Goal: Book appointment/travel/reservation

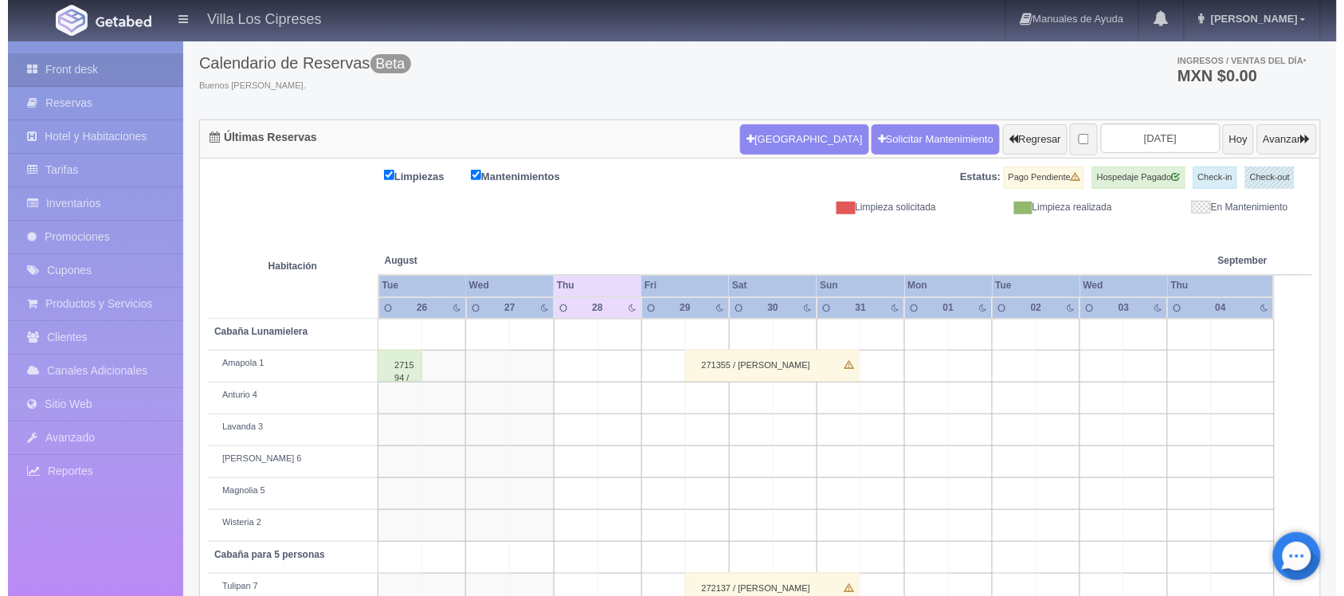
scroll to position [56, 0]
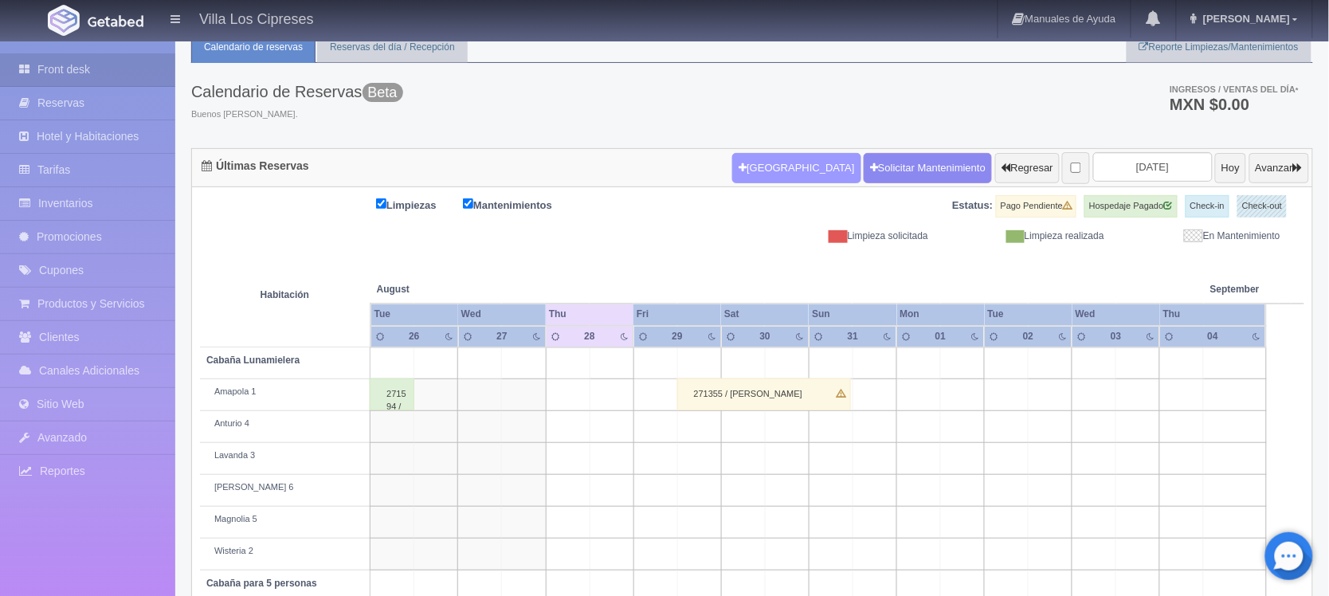
click at [766, 168] on button "[GEOGRAPHIC_DATA]" at bounding box center [796, 168] width 128 height 30
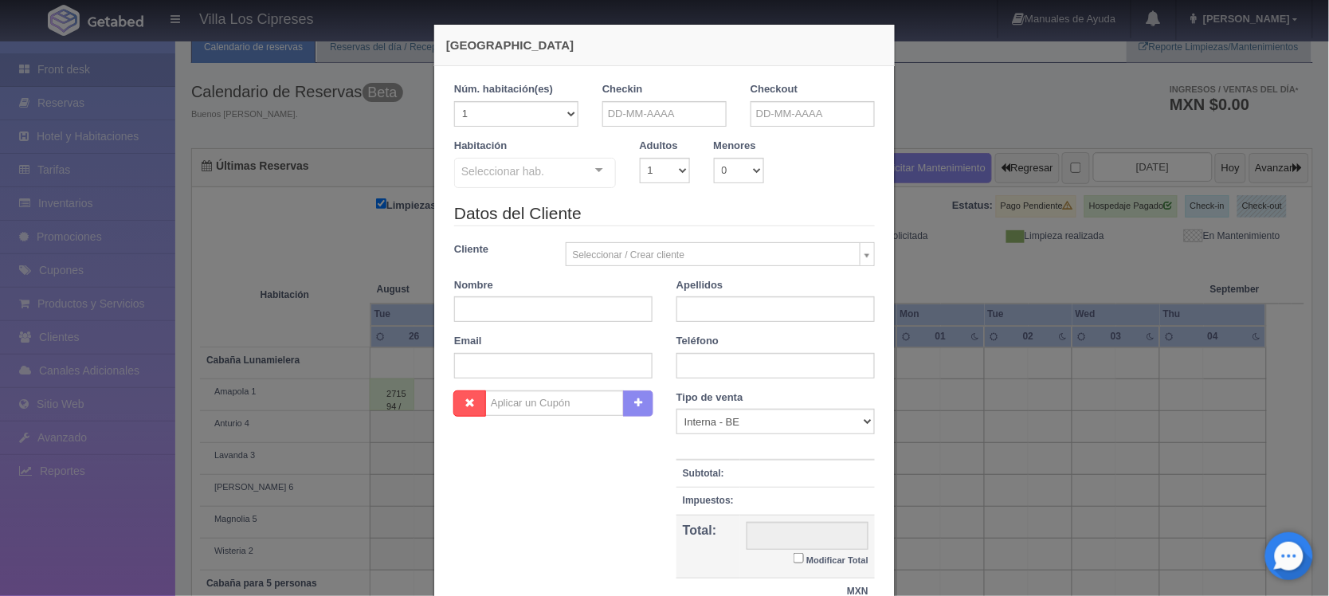
checkbox input "false"
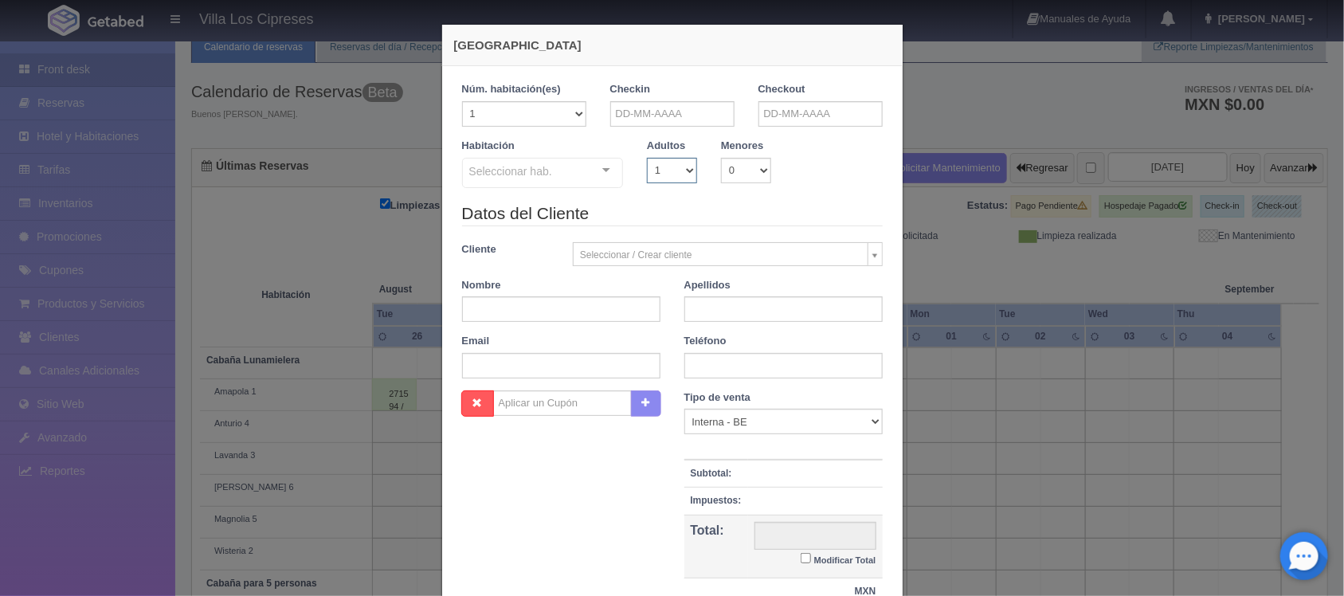
click at [662, 167] on select "1 2 3 4 5 6 7 8 9 10" at bounding box center [672, 170] width 50 height 25
select select "2"
click at [647, 158] on select "1 2 3 4 5 6 7 8 9 10" at bounding box center [672, 170] width 50 height 25
checkbox input "false"
click at [586, 253] on body "Villa Los Cipreses Manuales de Ayuda Actualizaciones recientes Hugo Mi Perfil S…" at bounding box center [672, 388] width 1344 height 809
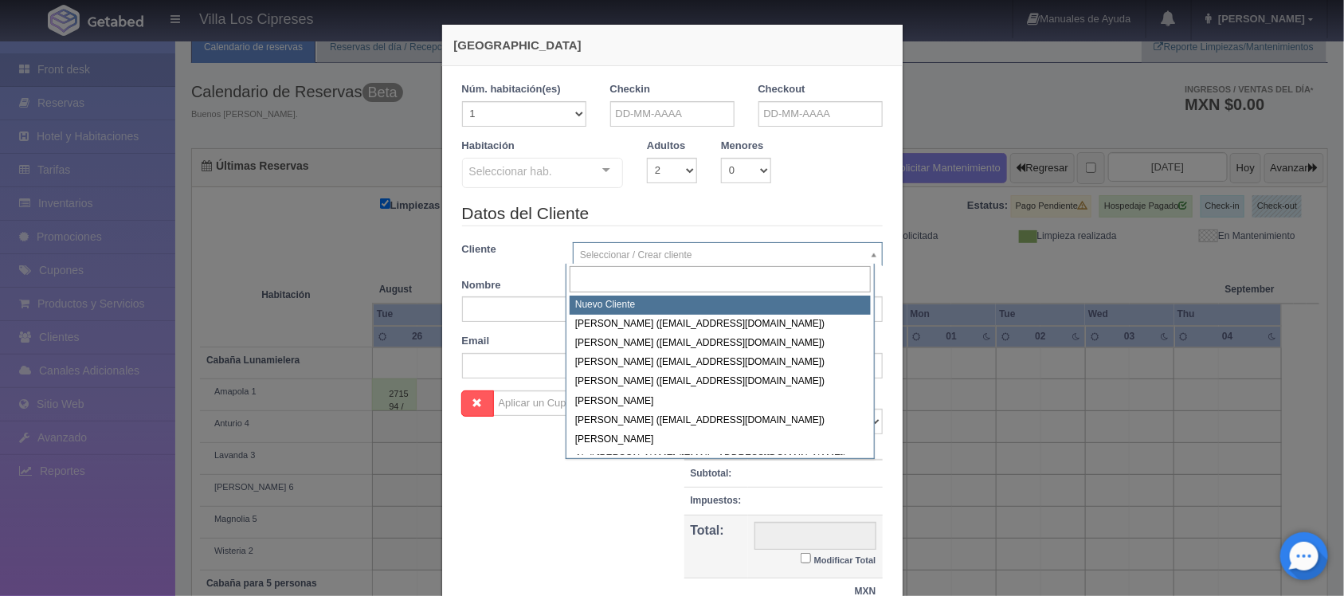
click at [866, 255] on body "Villa Los Cipreses Manuales de Ayuda Actualizaciones recientes Hugo Mi Perfil S…" at bounding box center [672, 388] width 1344 height 809
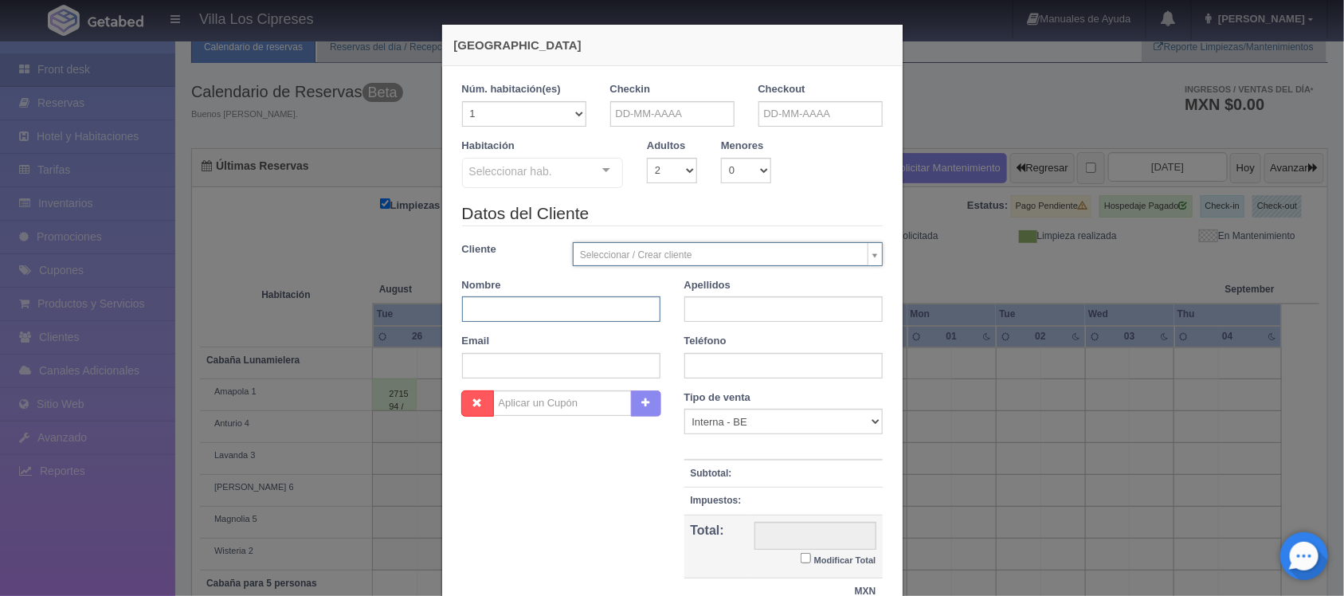
click at [487, 319] on input "text" at bounding box center [561, 308] width 198 height 25
click at [487, 313] on input "text" at bounding box center [561, 308] width 198 height 25
type input "j"
type input "u"
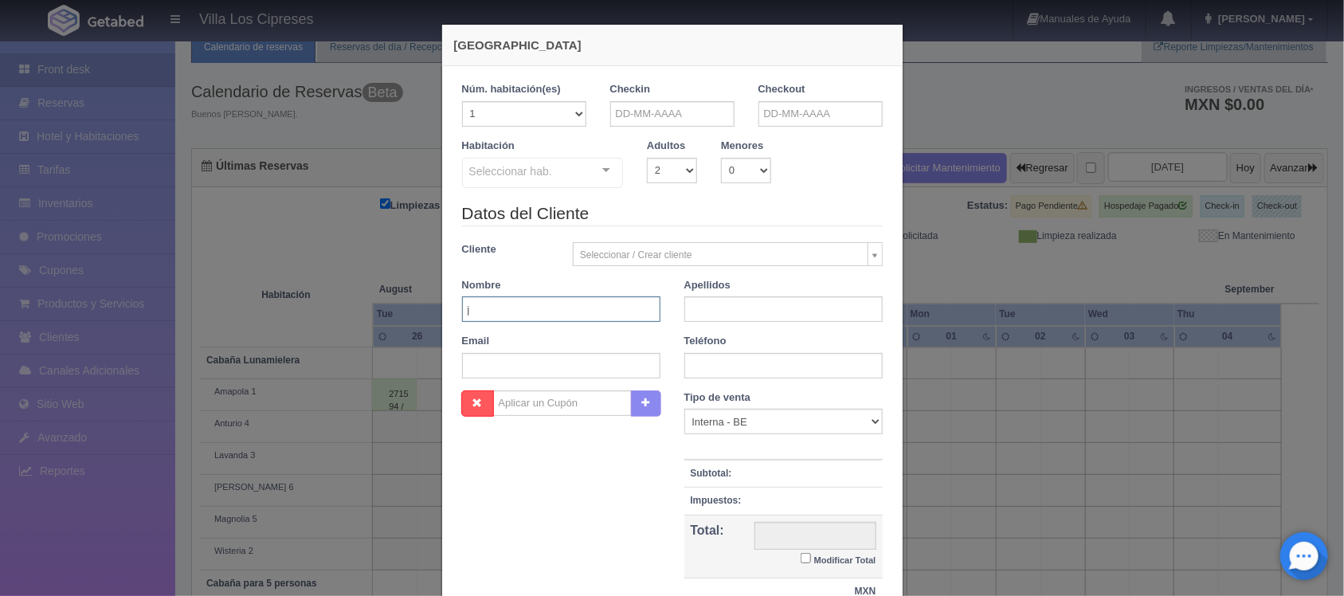
click at [550, 304] on input "j" at bounding box center [561, 308] width 198 height 25
type input "Jesus"
click at [718, 307] on input "text" at bounding box center [783, 308] width 198 height 25
type input "romero gutierres"
click at [743, 353] on input "text" at bounding box center [783, 365] width 198 height 25
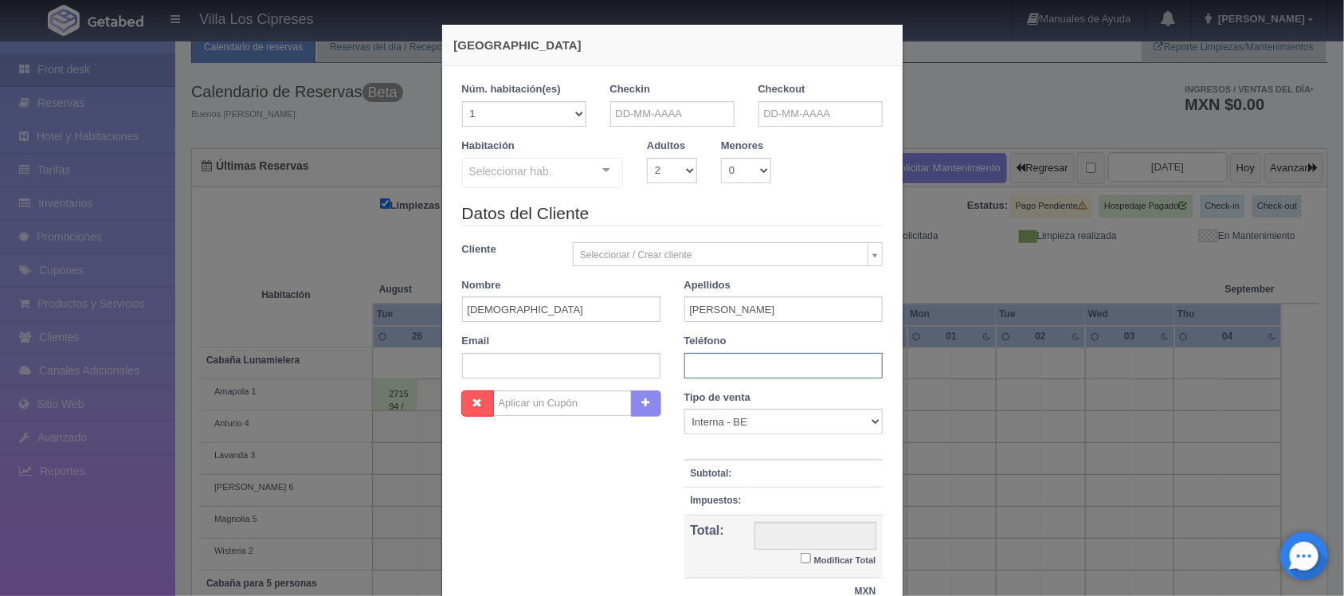
type input "*"
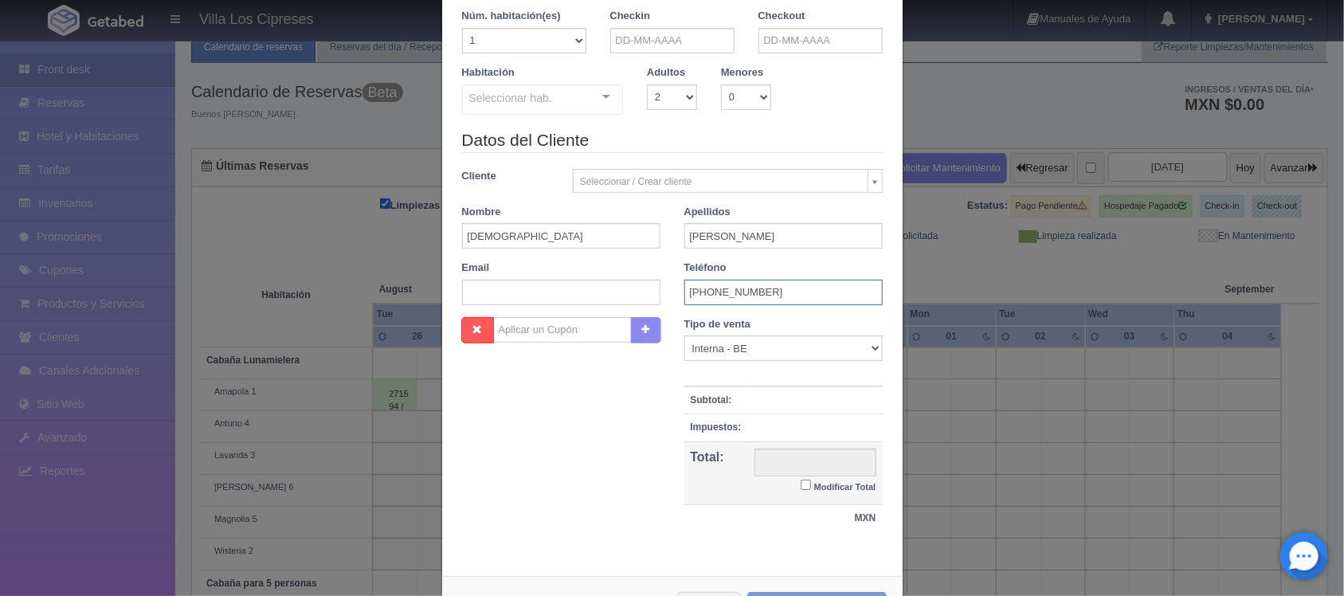
scroll to position [0, 0]
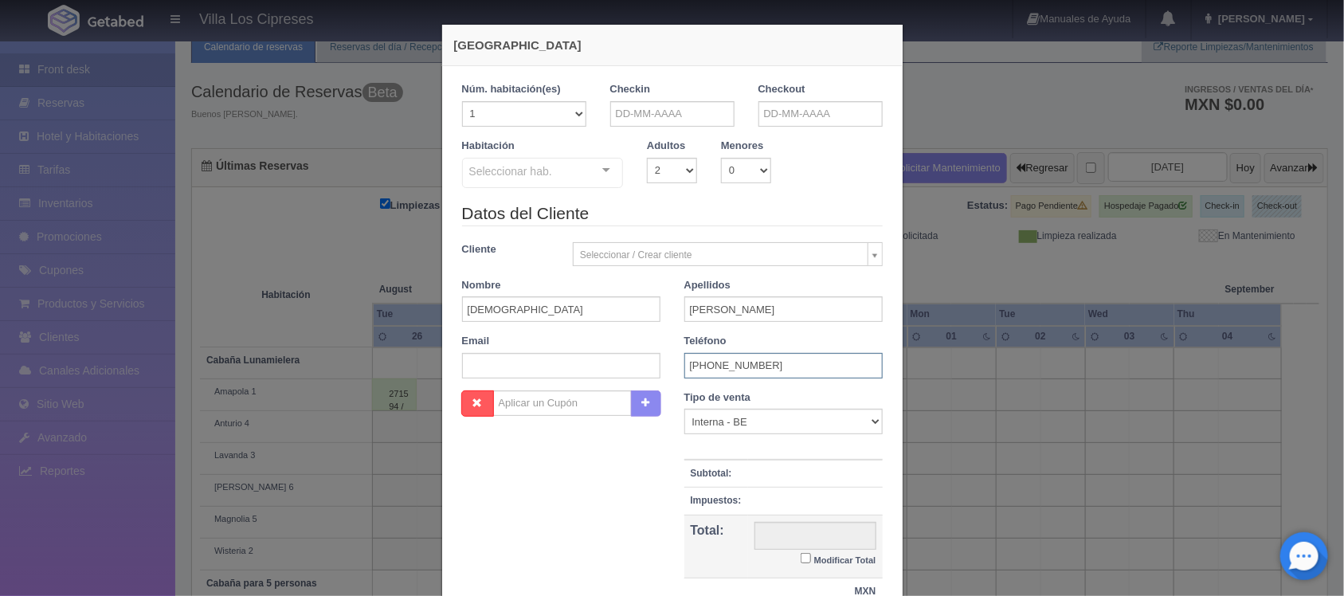
type input "+523324340652"
click at [671, 118] on input "text" at bounding box center [672, 113] width 124 height 25
click at [707, 285] on link "28" at bounding box center [706, 286] width 21 height 23
type input "28-08-2025"
checkbox input "false"
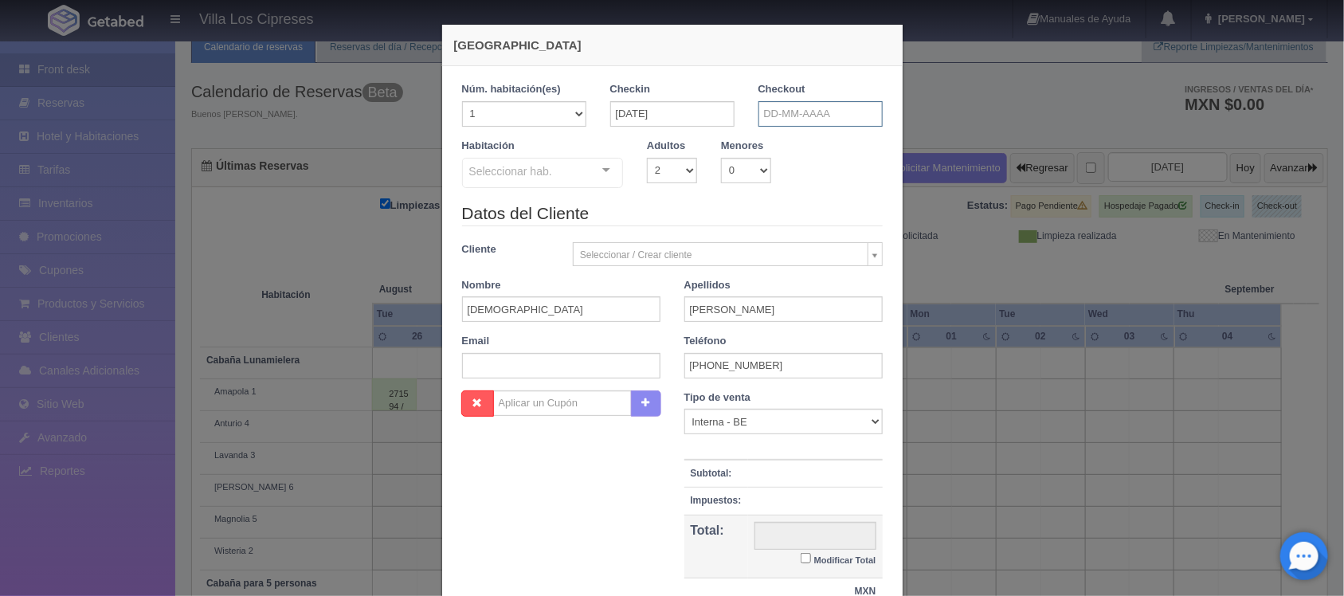
click at [805, 121] on input "text" at bounding box center [820, 113] width 124 height 25
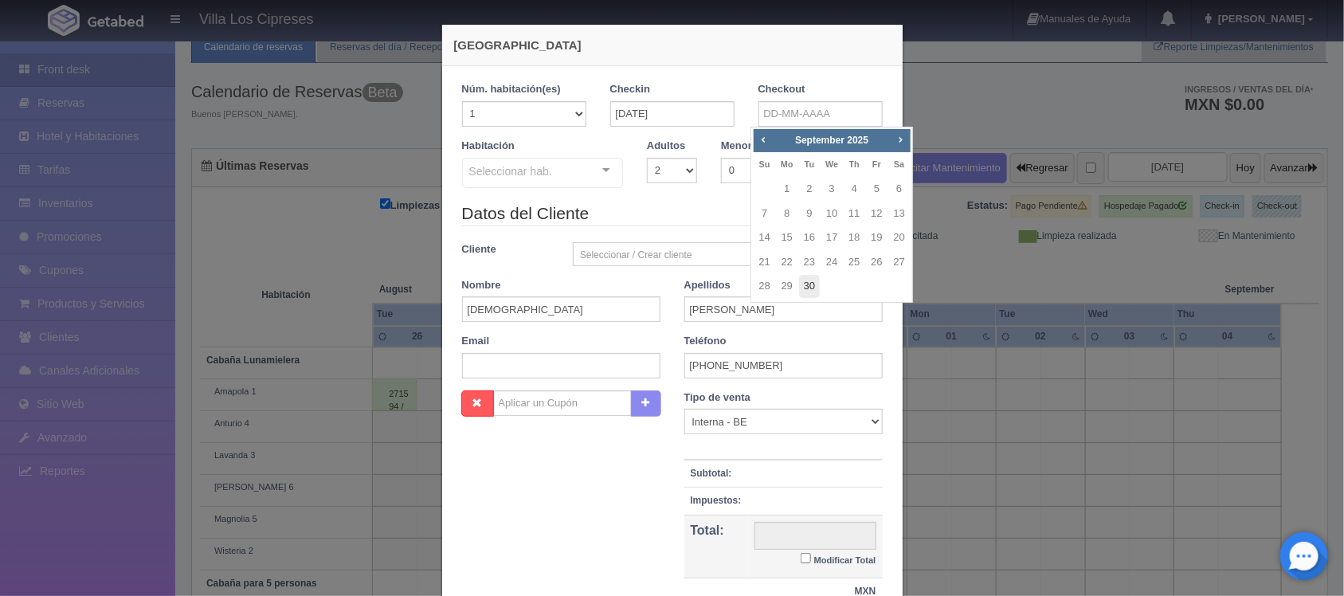
click at [807, 287] on link "30" at bounding box center [809, 286] width 21 height 23
type input "30-09-2025"
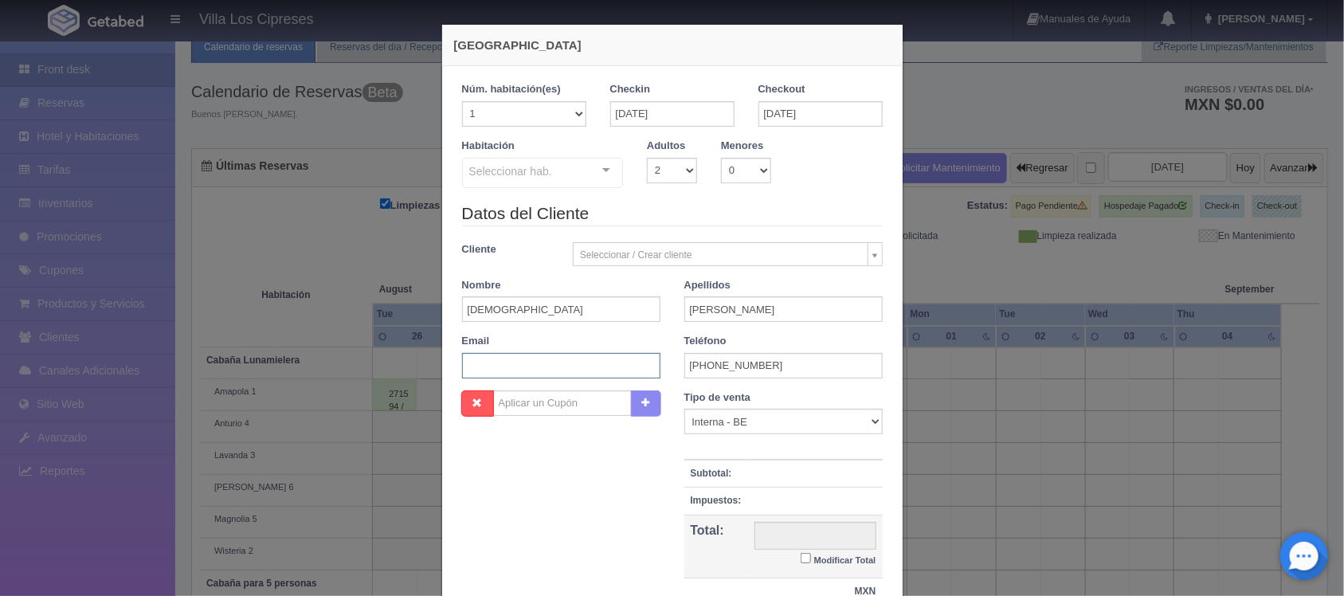
click at [572, 361] on input "text" at bounding box center [561, 365] width 198 height 25
click at [572, 362] on input "text" at bounding box center [561, 365] width 198 height 25
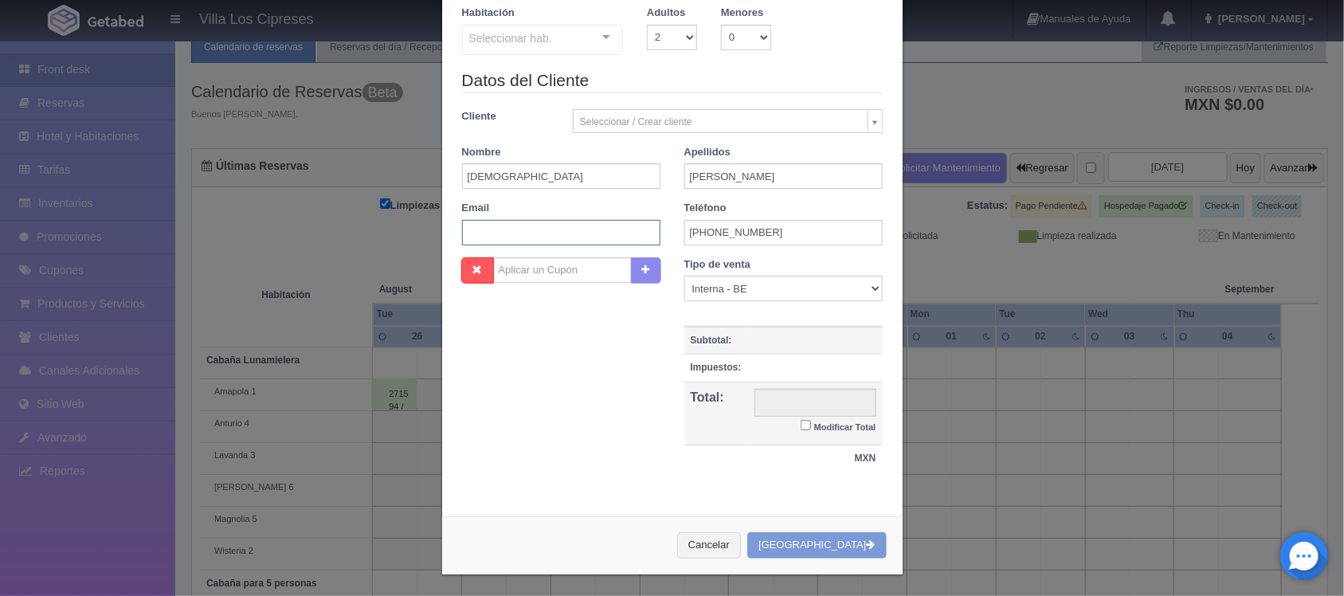
scroll to position [137, 0]
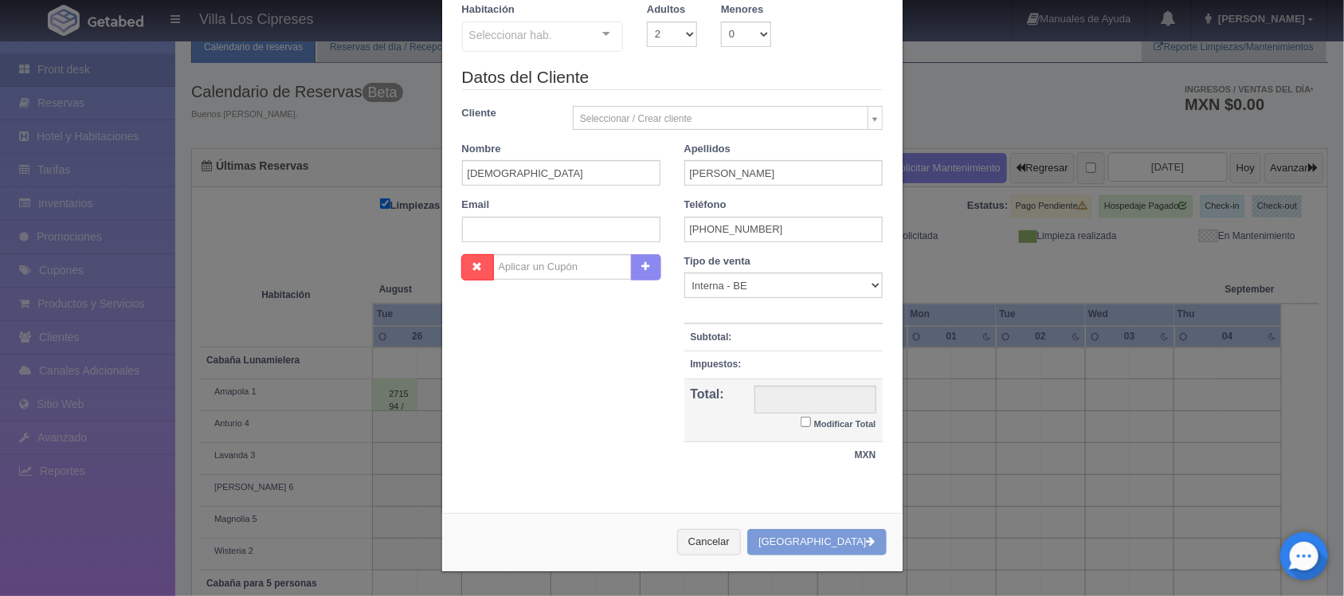
click at [442, 365] on div "1 Núm. habitación(es) 1 2 3 4 5 6 7 8 9 10 11 12 13 14 15 16 17 18 19 20 Checki…" at bounding box center [672, 215] width 460 height 571
click at [797, 396] on input "text" at bounding box center [815, 400] width 122 height 28
click at [807, 402] on input "text" at bounding box center [815, 400] width 122 height 28
click at [801, 414] on label "Modificar Total" at bounding box center [838, 422] width 75 height 18
click at [801, 417] on input "Modificar Total" at bounding box center [806, 422] width 10 height 10
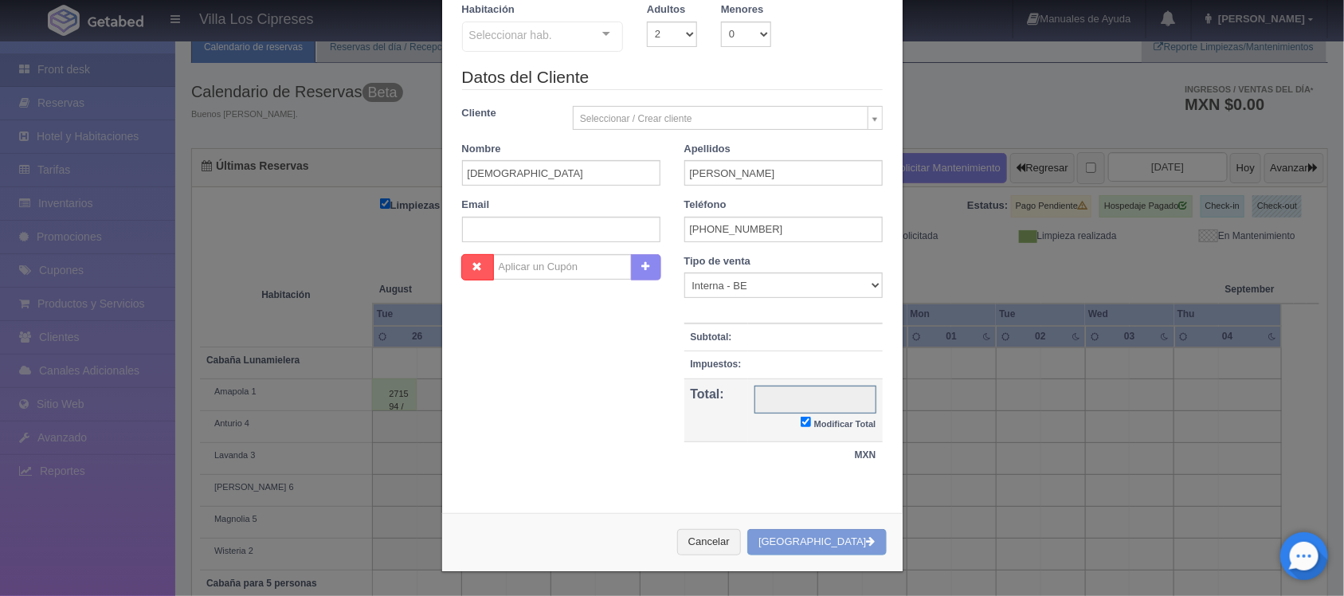
checkbox input "true"
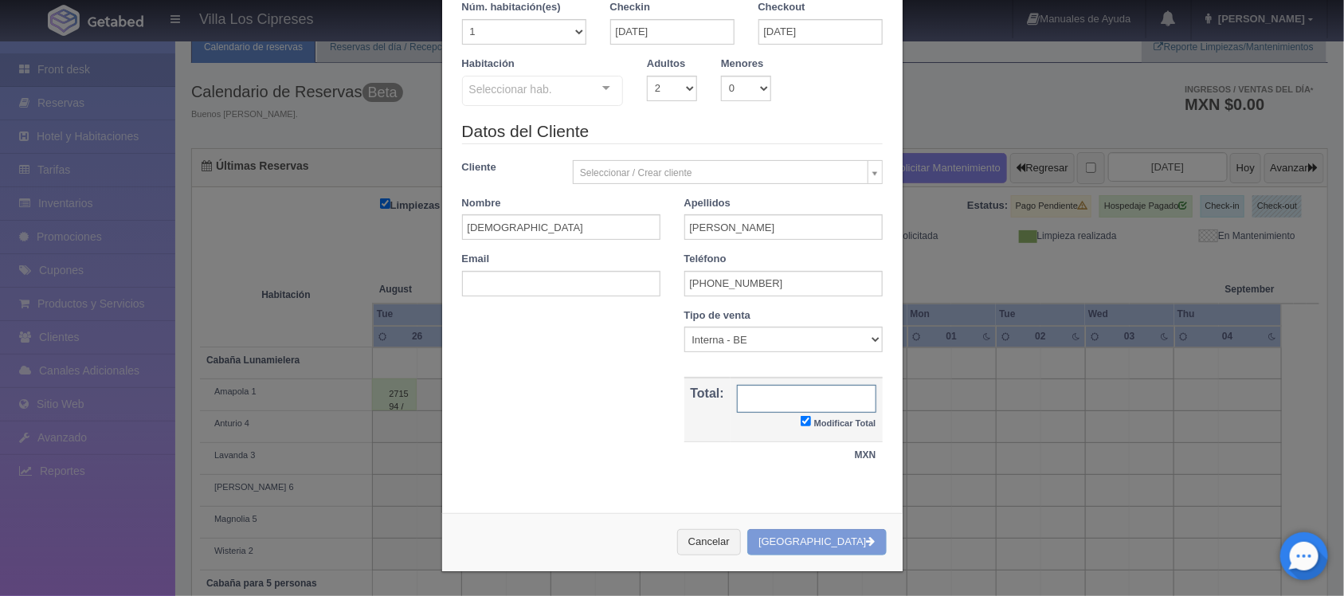
scroll to position [82, 0]
type input "4600"
click at [853, 539] on div "Cancelar Crear Reserva" at bounding box center [672, 542] width 460 height 58
click at [852, 539] on div "Cancelar Crear Reserva" at bounding box center [672, 542] width 460 height 58
click at [687, 172] on body "Villa Los Cipreses Manuales de Ayuda Actualizaciones recientes Hugo Mi Perfil S…" at bounding box center [672, 388] width 1344 height 809
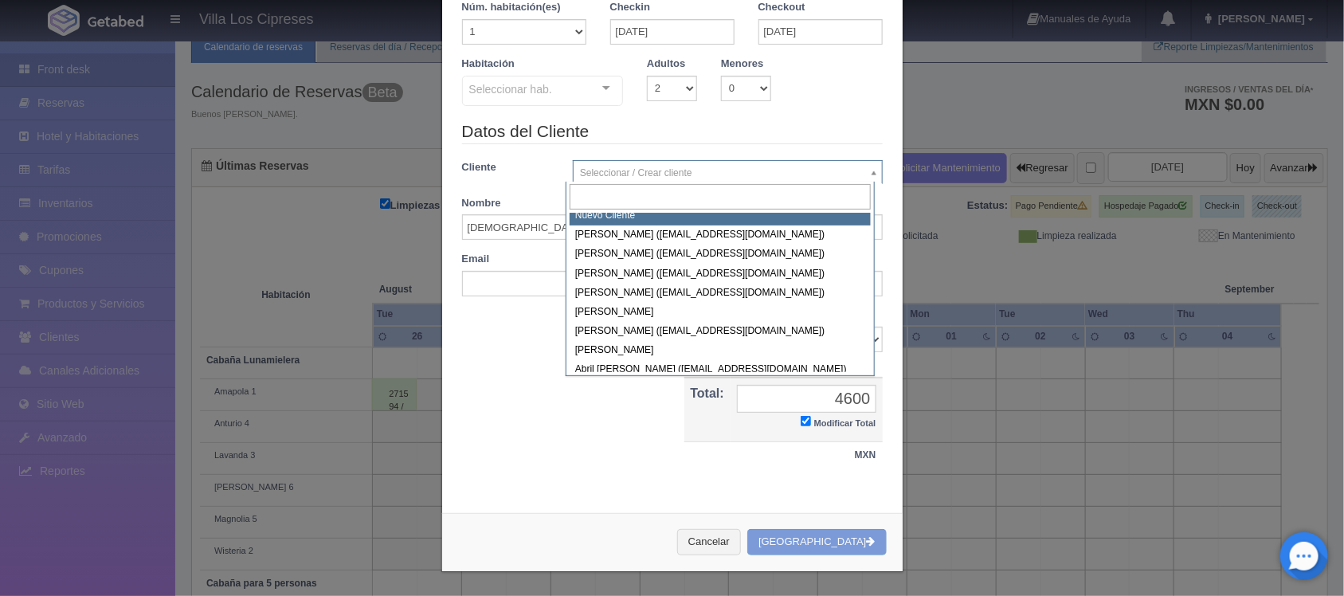
scroll to position [0, 0]
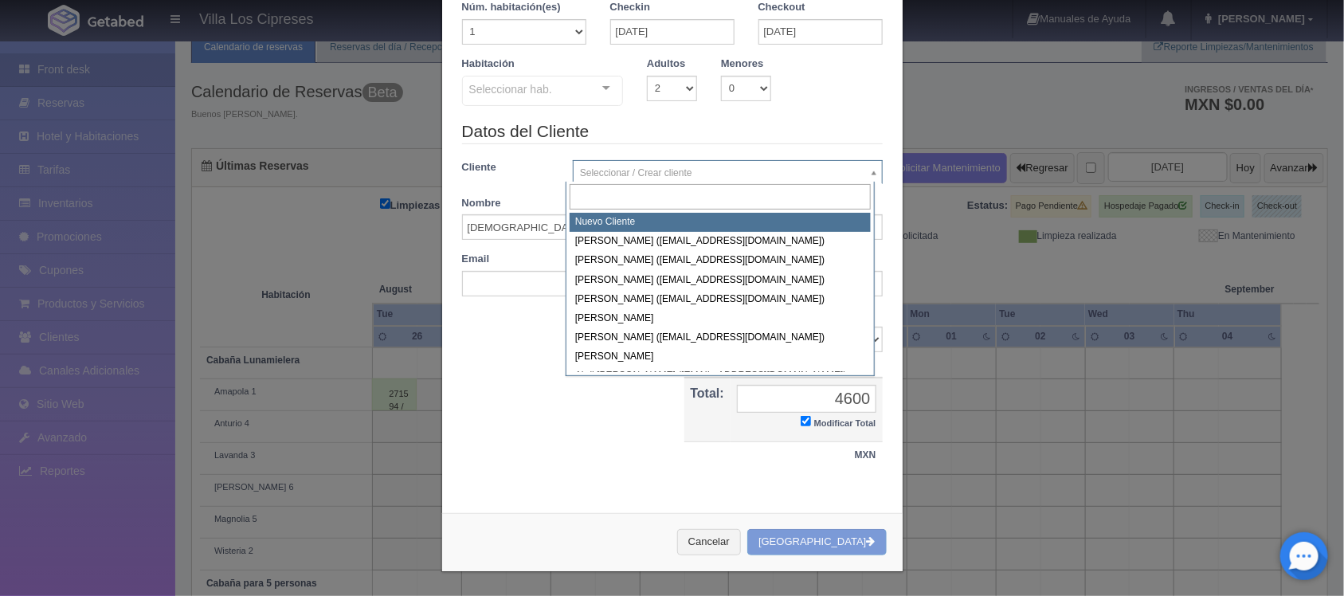
click at [613, 191] on input "text" at bounding box center [720, 197] width 301 height 26
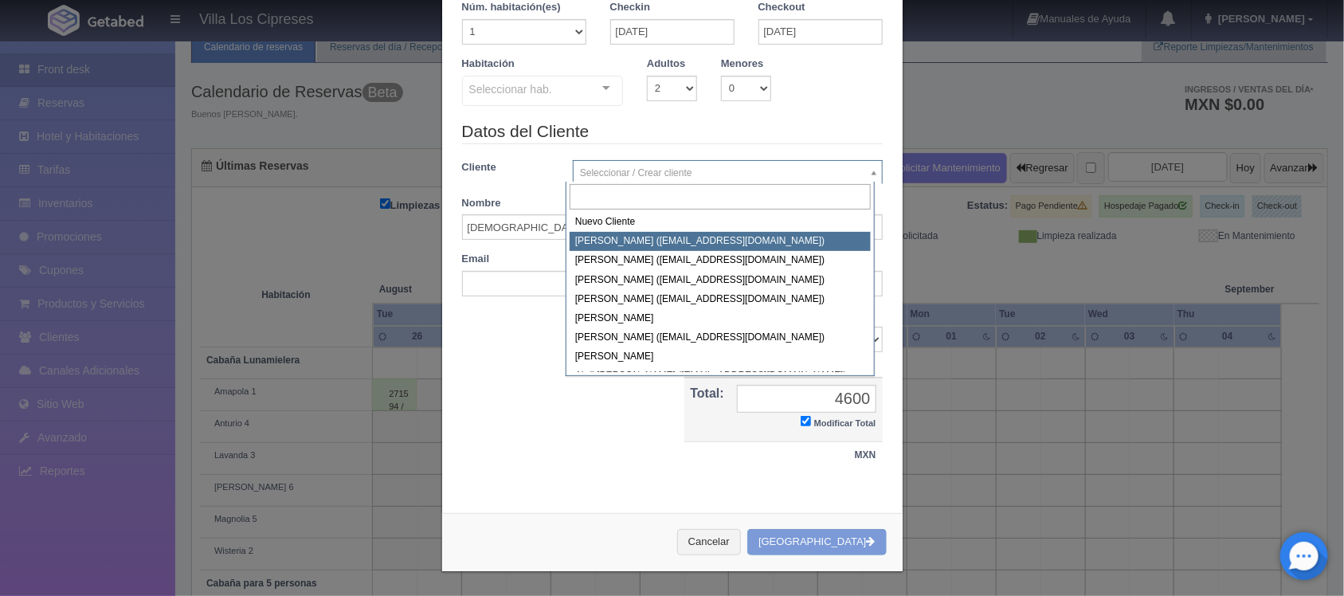
drag, startPoint x: 495, startPoint y: 378, endPoint x: 616, endPoint y: 219, distance: 199.6
click at [552, 364] on body "Villa Los Cipreses Manuales de Ayuda Actualizaciones recientes Hugo Mi Perfil S…" at bounding box center [672, 388] width 1344 height 809
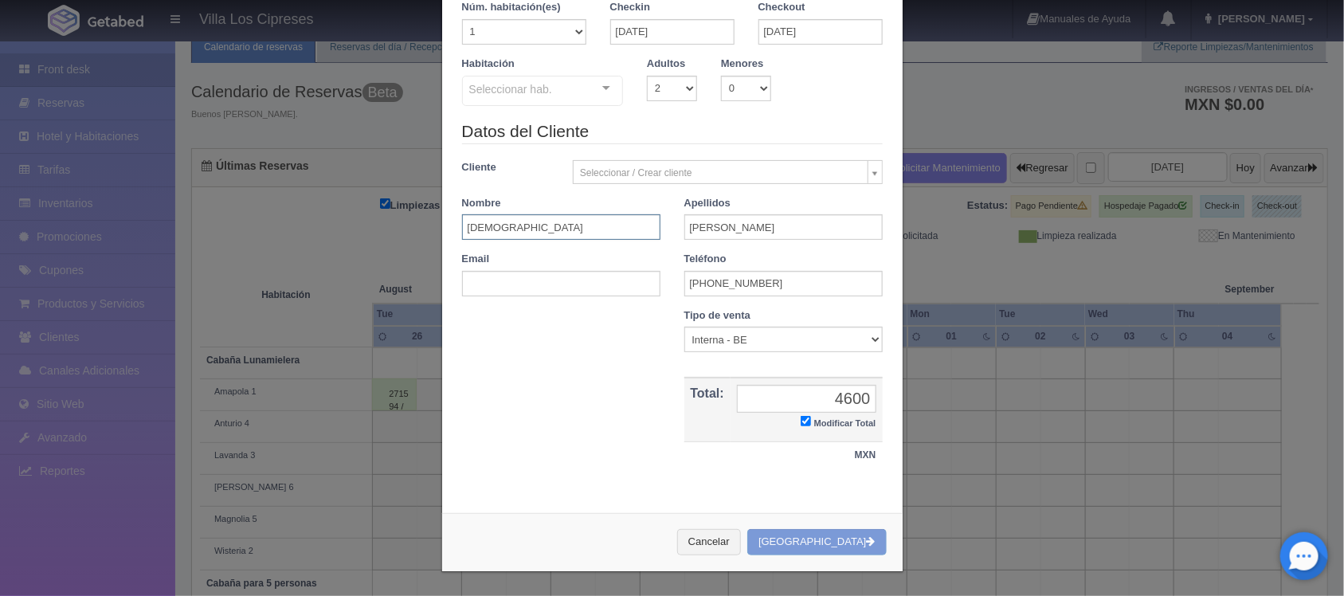
click at [616, 219] on input "Jesus" at bounding box center [561, 226] width 198 height 25
click at [641, 172] on body "Villa Los Cipreses Manuales de Ayuda Actualizaciones recientes Hugo Mi Perfil S…" at bounding box center [672, 388] width 1344 height 809
click at [860, 169] on body "Villa Los Cipreses Manuales de Ayuda Actualizaciones recientes Hugo Mi Perfil S…" at bounding box center [672, 388] width 1344 height 809
click at [867, 169] on body "Villa Los Cipreses Manuales de Ayuda Actualizaciones recientes Hugo Mi Perfil S…" at bounding box center [672, 388] width 1344 height 809
click at [812, 177] on body "Villa Los Cipreses Manuales de Ayuda Actualizaciones recientes Hugo Mi Perfil S…" at bounding box center [672, 388] width 1344 height 809
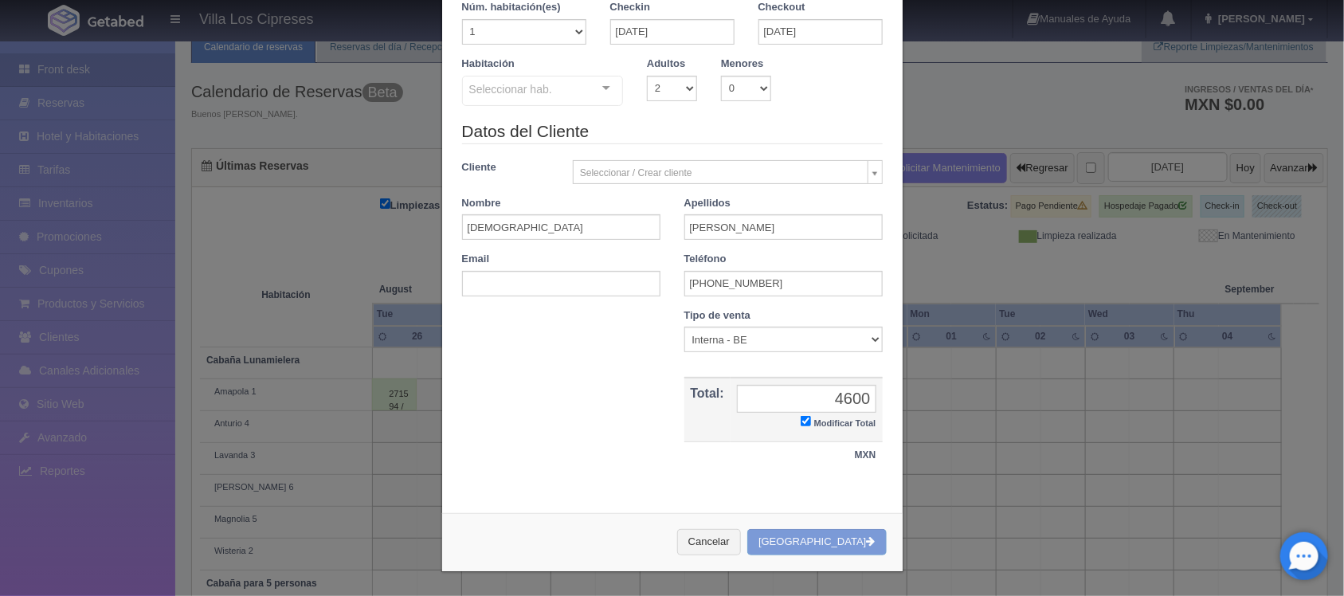
click at [745, 183] on body "Villa Los Cipreses Manuales de Ayuda Actualizaciones recientes Hugo Mi Perfil S…" at bounding box center [672, 388] width 1344 height 809
click at [738, 172] on body "Villa Los Cipreses Manuales de Ayuda Actualizaciones recientes Hugo Mi Perfil S…" at bounding box center [672, 388] width 1344 height 809
type input "n"
click at [697, 174] on body "Villa Los Cipreses Manuales de Ayuda Actualizaciones recientes Hugo Mi Perfil S…" at bounding box center [672, 388] width 1344 height 809
click at [682, 163] on body "Villa Los Cipreses Manuales de Ayuda Actualizaciones recientes Hugo Mi Perfil S…" at bounding box center [672, 388] width 1344 height 809
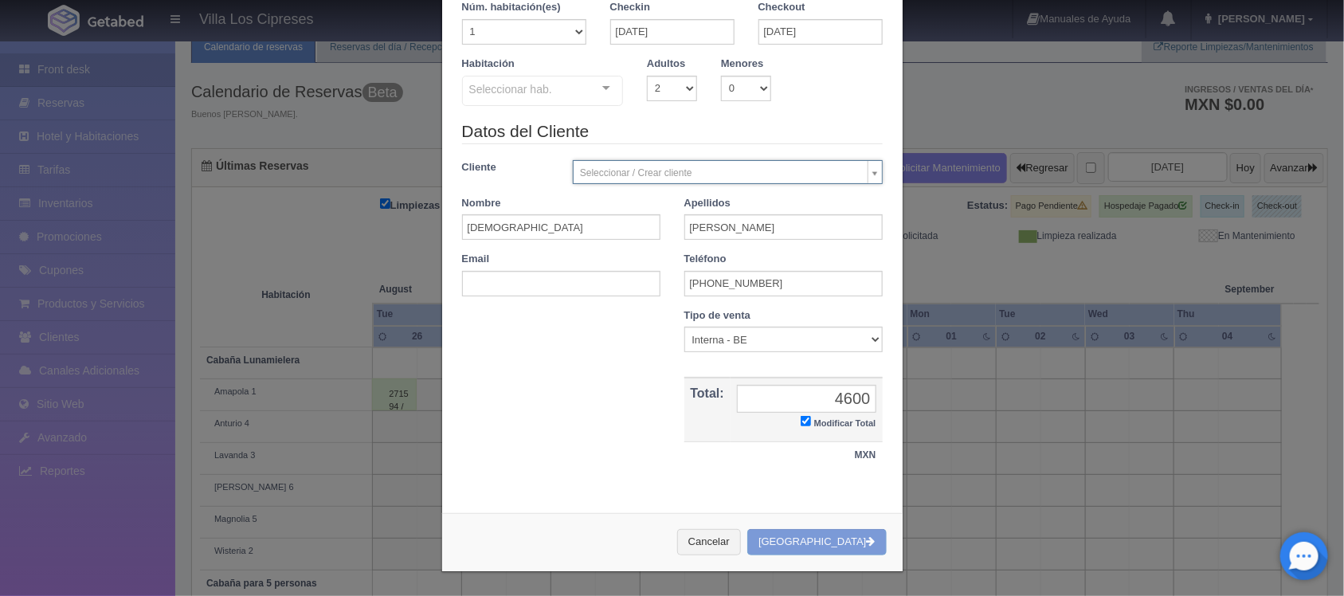
click at [591, 451] on div "Nombre Cupón : Descuentos : Tipo de venta Correo Electronico Interna - BE Llama…" at bounding box center [672, 396] width 444 height 177
click at [588, 440] on div "Nombre Cupón : Descuentos : Tipo de venta Correo Electronico Interna - BE Llama…" at bounding box center [672, 396] width 444 height 177
click at [584, 440] on div "Nombre Cupón : Descuentos : Tipo de venta Correo Electronico Interna - BE Llama…" at bounding box center [672, 396] width 444 height 177
click at [631, 169] on body "Villa Los Cipreses Manuales de Ayuda Actualizaciones recientes Hugo Mi Perfil S…" at bounding box center [672, 388] width 1344 height 809
click at [631, 167] on body "Villa Los Cipreses Manuales de Ayuda Actualizaciones recientes Hugo Mi Perfil S…" at bounding box center [672, 388] width 1344 height 809
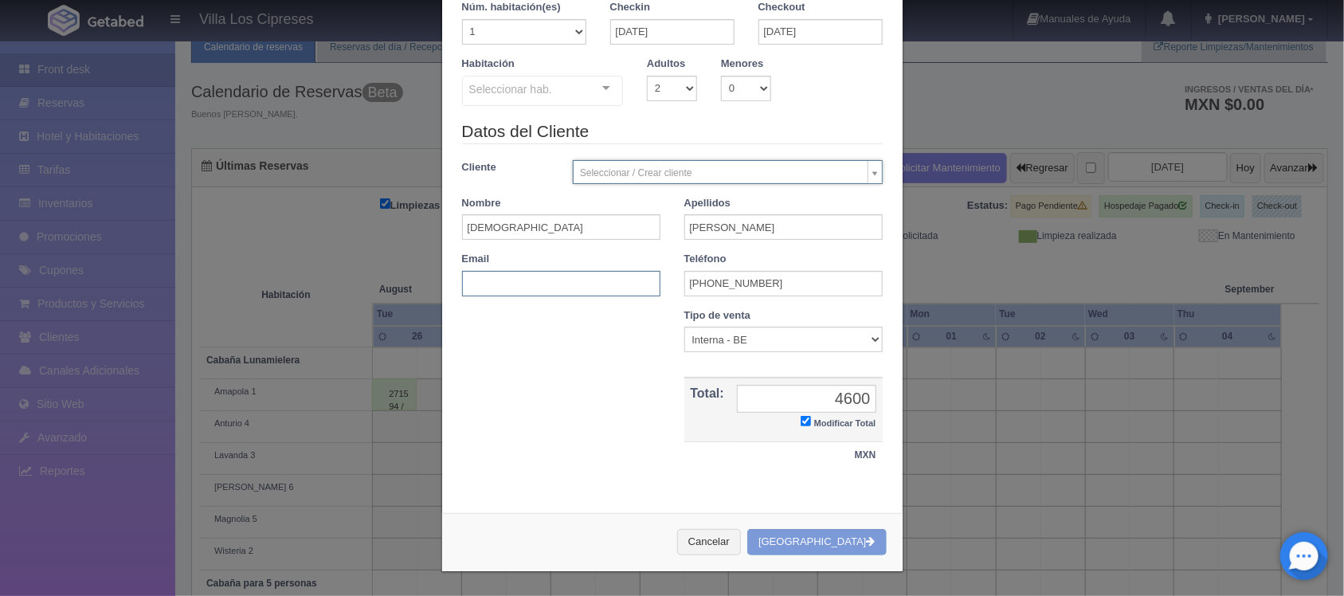
click at [554, 292] on input "text" at bounding box center [561, 283] width 198 height 25
click at [555, 279] on input "text" at bounding box center [561, 283] width 198 height 25
click at [558, 295] on input "text" at bounding box center [561, 283] width 198 height 25
select select "-1"
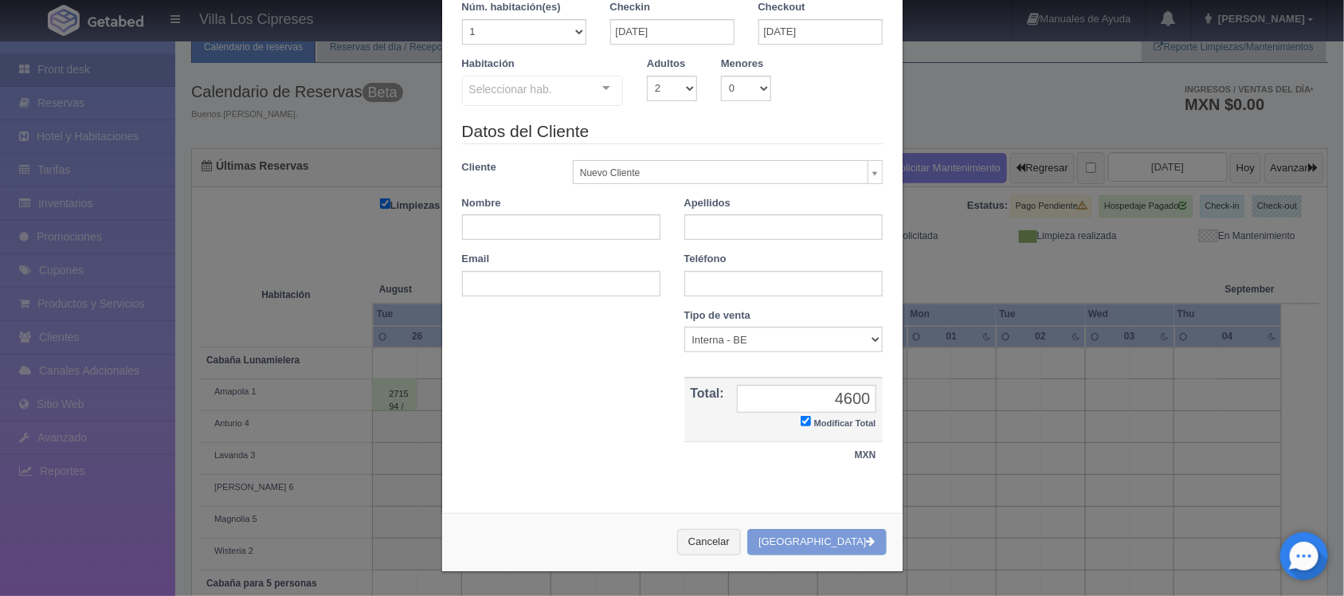
click at [871, 542] on div "Cancelar Crear Reserva" at bounding box center [672, 542] width 460 height 58
click at [866, 542] on div "Cancelar Crear Reserva" at bounding box center [672, 542] width 460 height 58
click at [854, 538] on div "Cancelar Crear Reserva" at bounding box center [672, 542] width 460 height 58
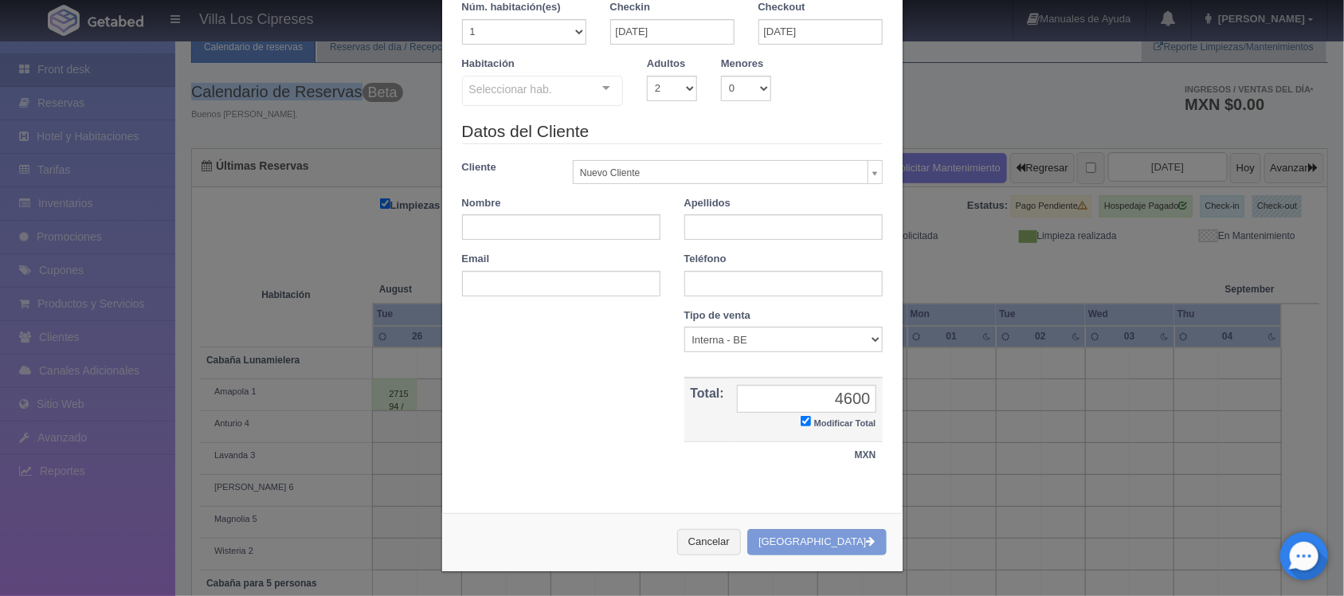
click at [854, 538] on div "Cancelar Crear Reserva" at bounding box center [672, 542] width 460 height 58
click at [802, 538] on div "Cancelar Crear Reserva" at bounding box center [672, 542] width 460 height 58
click at [586, 229] on input "text" at bounding box center [561, 226] width 198 height 25
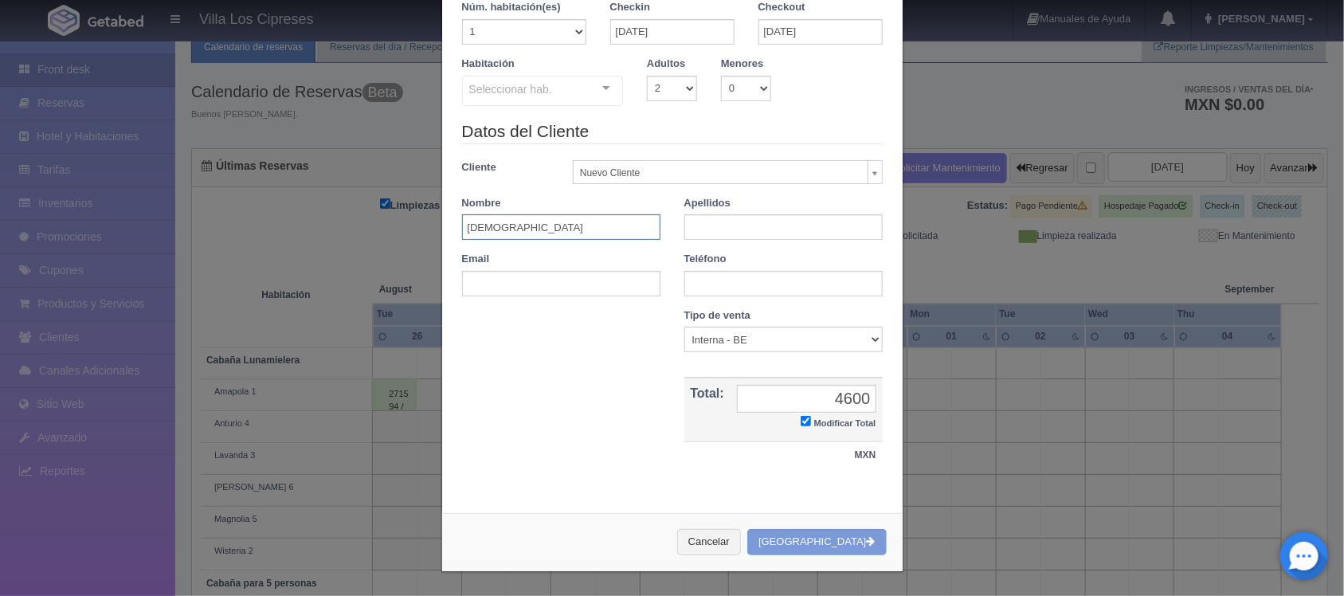
type input "Jesus"
click at [730, 215] on input "text" at bounding box center [783, 226] width 198 height 25
type input "romero gutierres"
click at [695, 280] on input "text" at bounding box center [783, 283] width 198 height 25
type input "+523324340652"
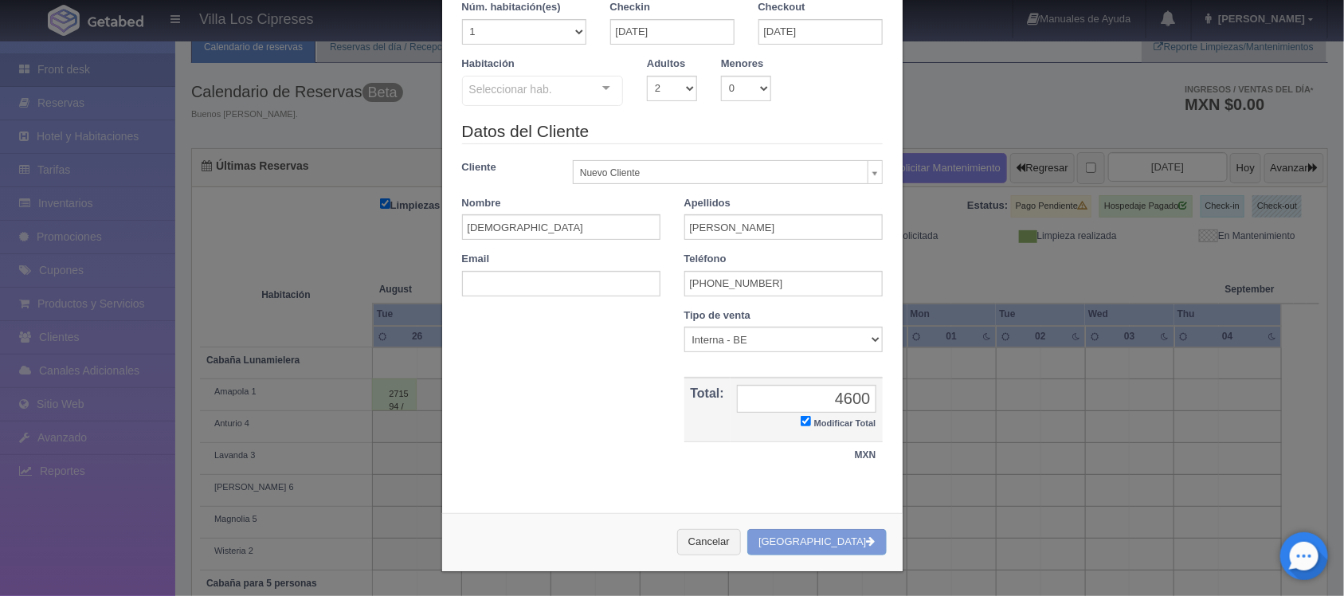
click at [838, 544] on div "Cancelar Crear Reserva" at bounding box center [672, 542] width 460 height 58
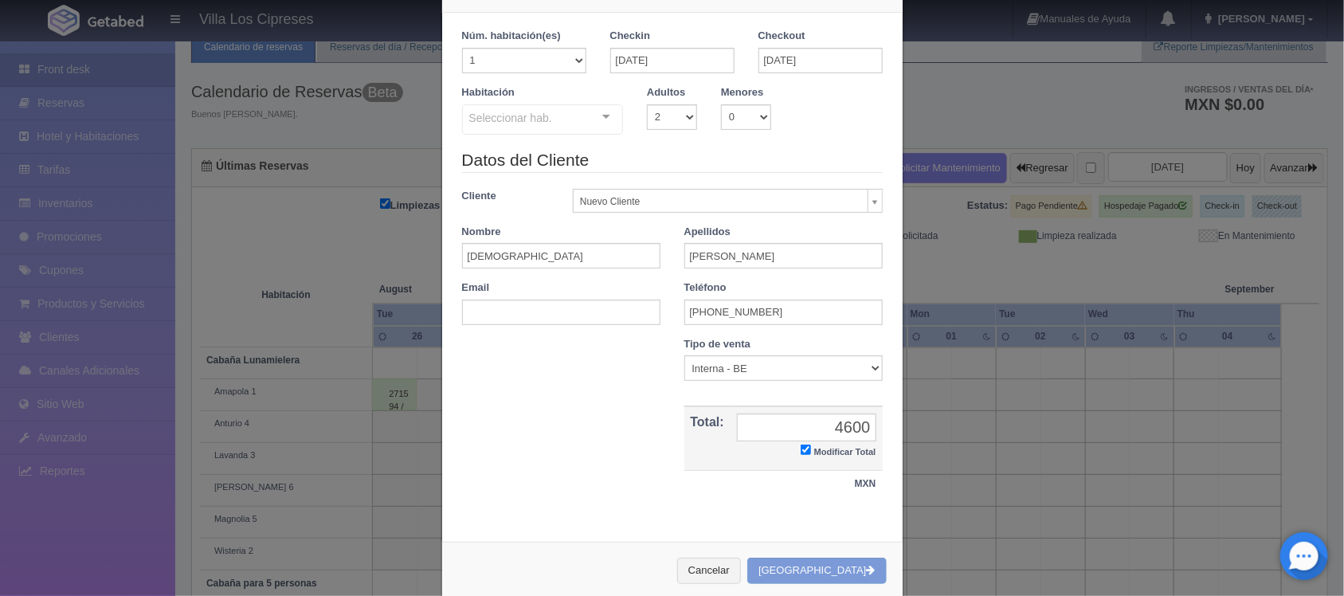
scroll to position [82, 0]
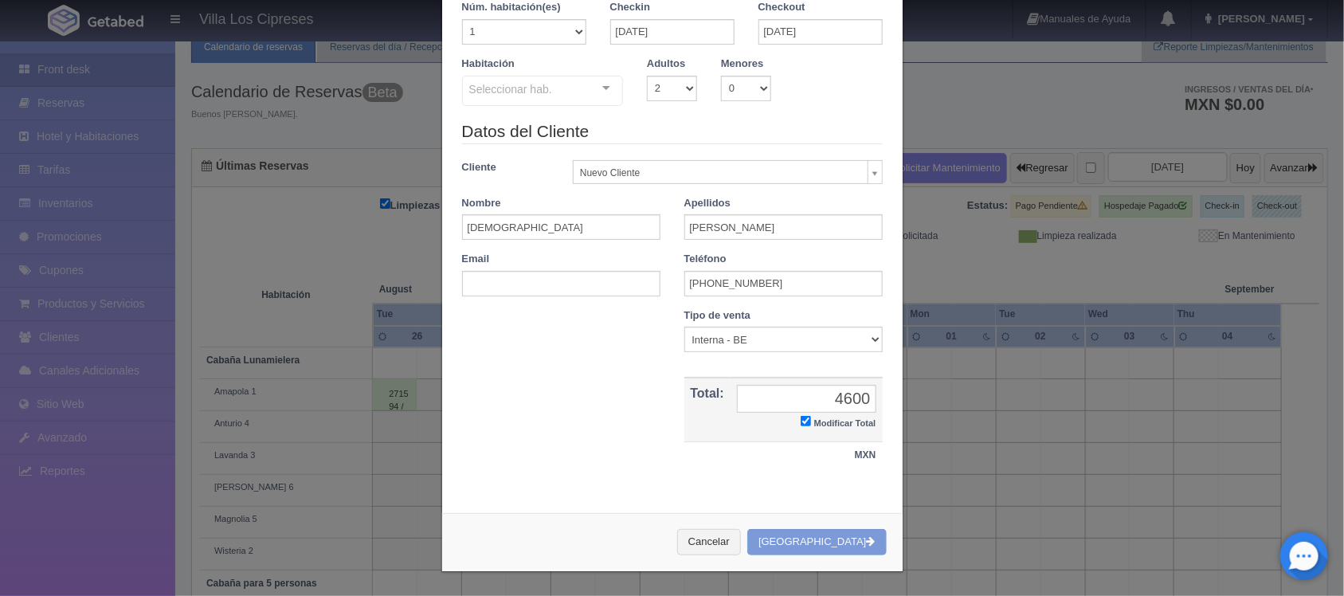
click at [566, 106] on div "Seleccionar hab." at bounding box center [543, 91] width 162 height 30
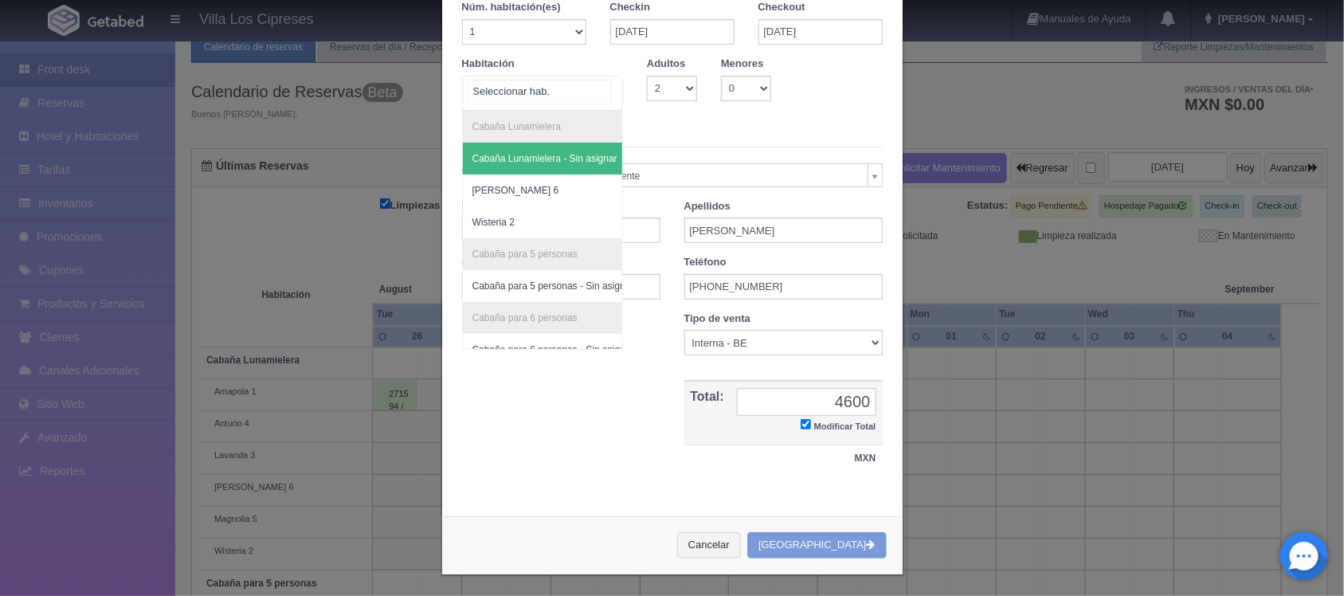
click at [594, 88] on input "text" at bounding box center [540, 92] width 142 height 24
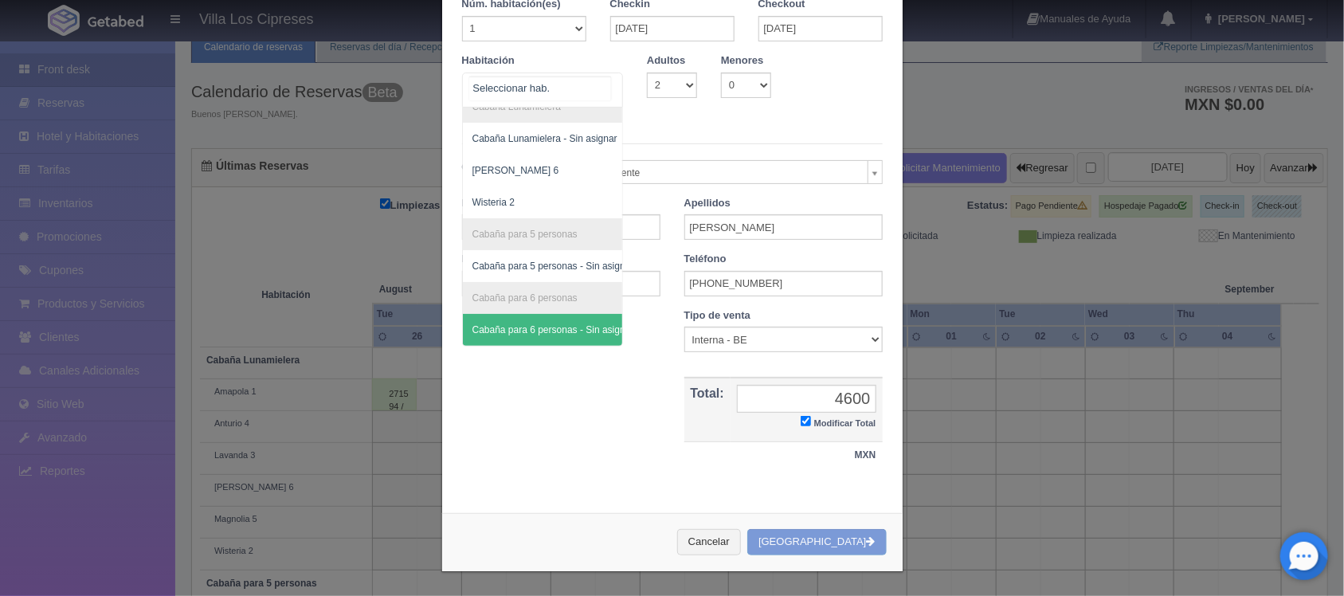
scroll to position [0, 0]
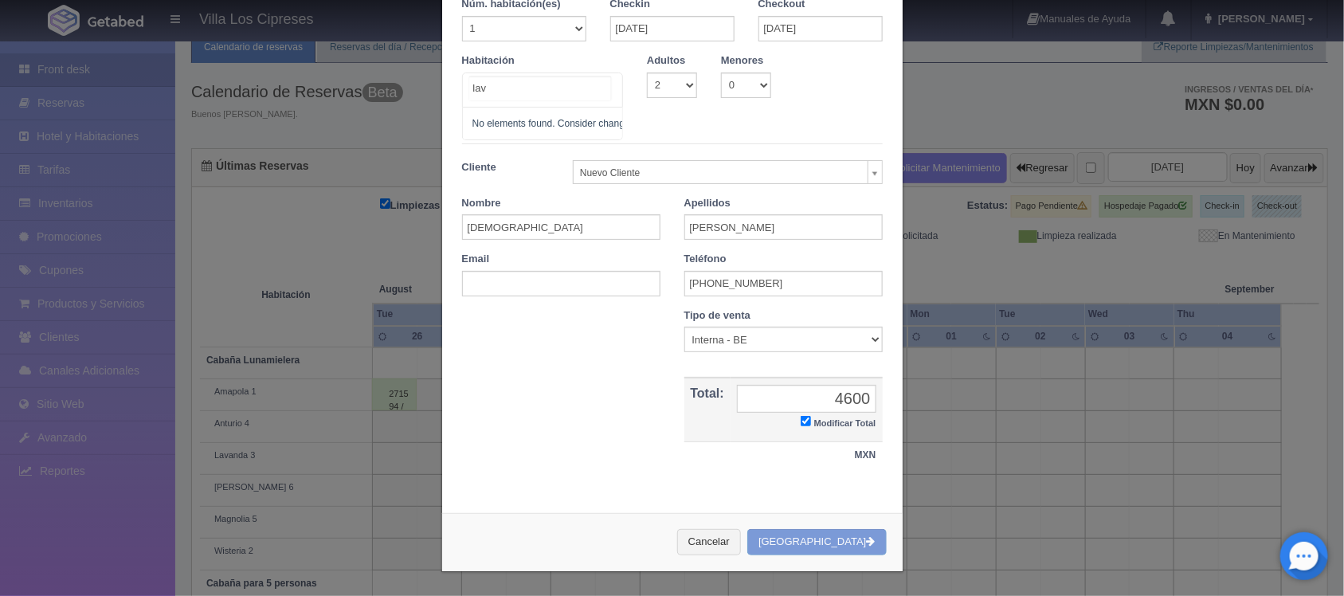
click at [528, 93] on input "lav" at bounding box center [540, 88] width 142 height 24
type input "l"
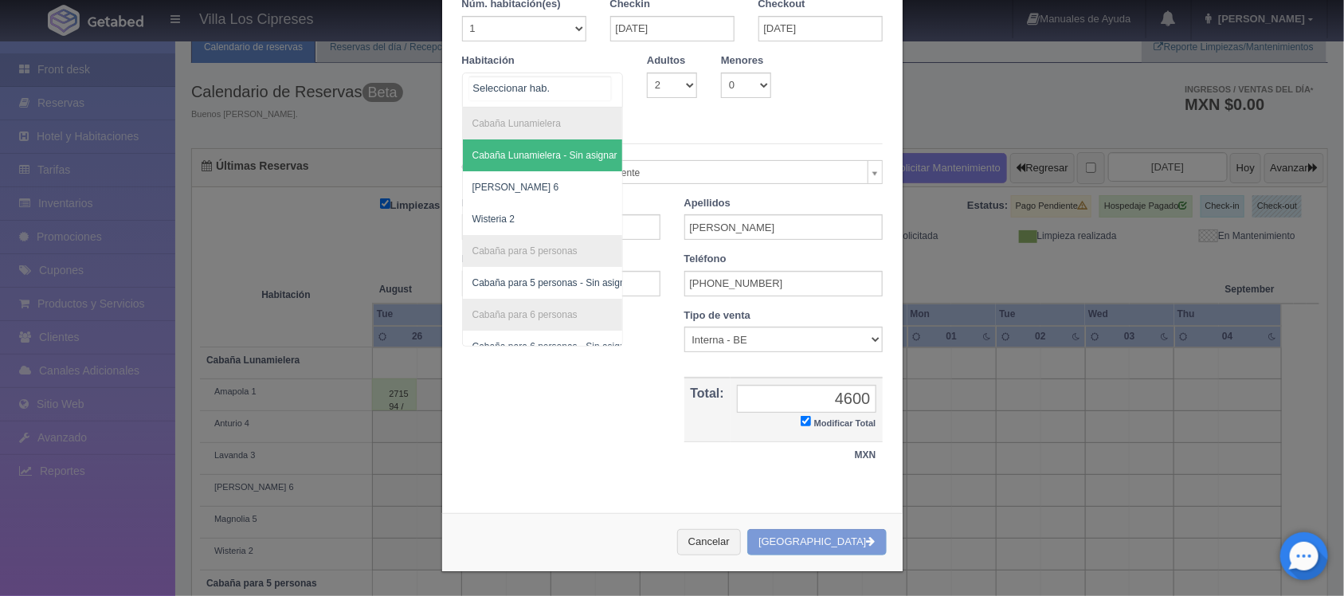
click at [542, 151] on span "Cabaña Lunamielera - Sin asignar" at bounding box center [544, 155] width 145 height 11
click at [543, 144] on ul "Cabaña Lunamielera Cabaña Lunamielera - Sin asignar Amarilis 6 Wisteria 2 Cabañ…" at bounding box center [553, 235] width 181 height 255
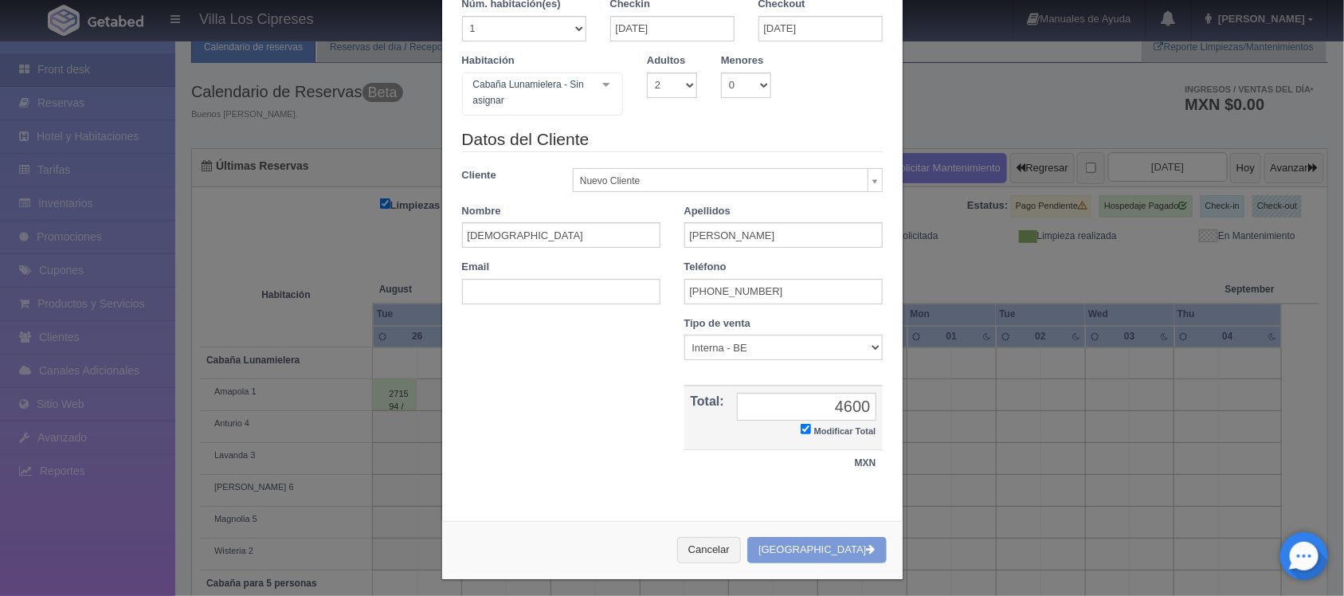
checkbox input "false"
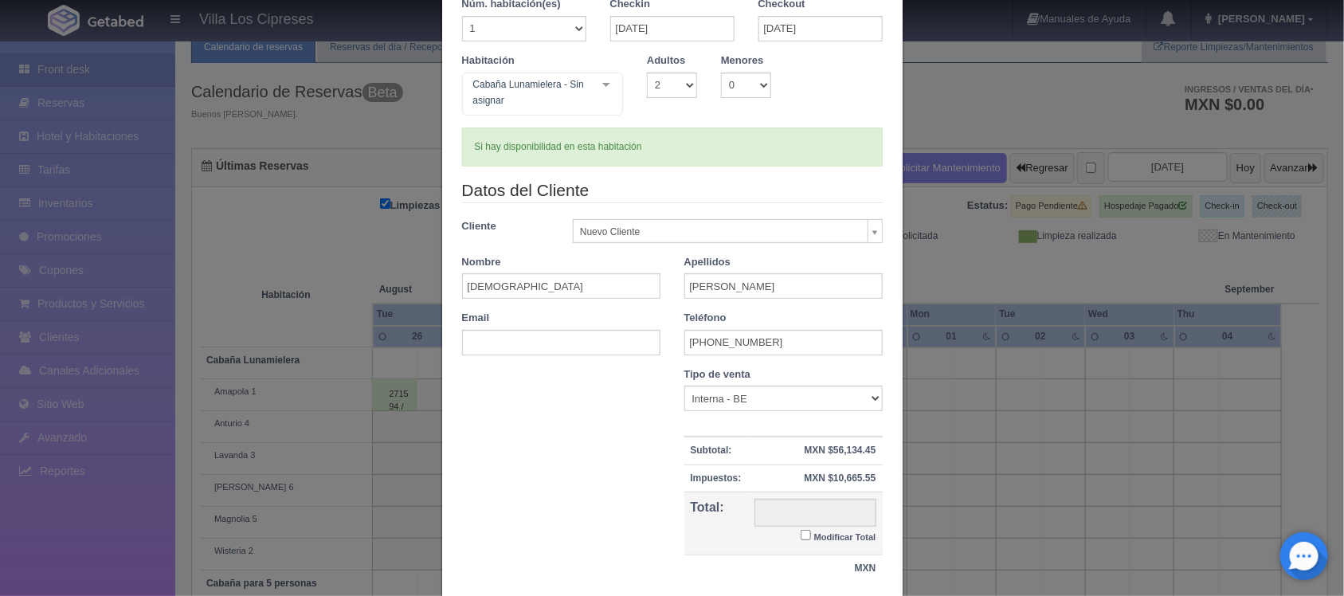
type input "66800.00"
checkbox input "false"
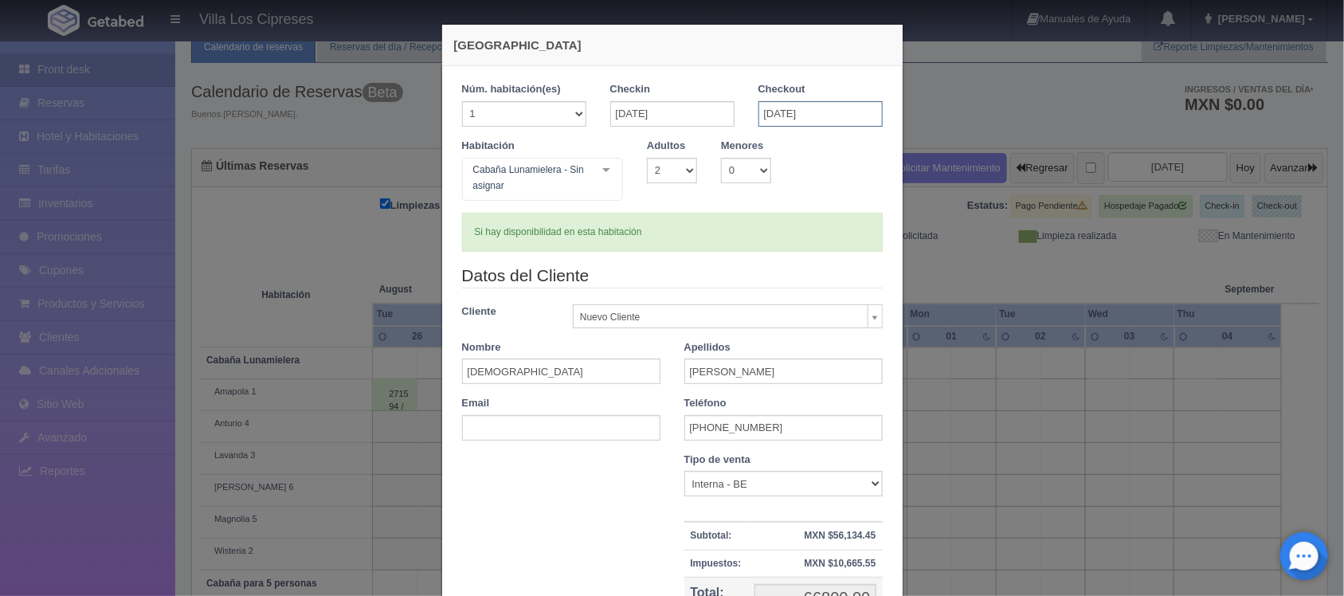
click at [813, 109] on input "30-09-2025" at bounding box center [820, 113] width 124 height 25
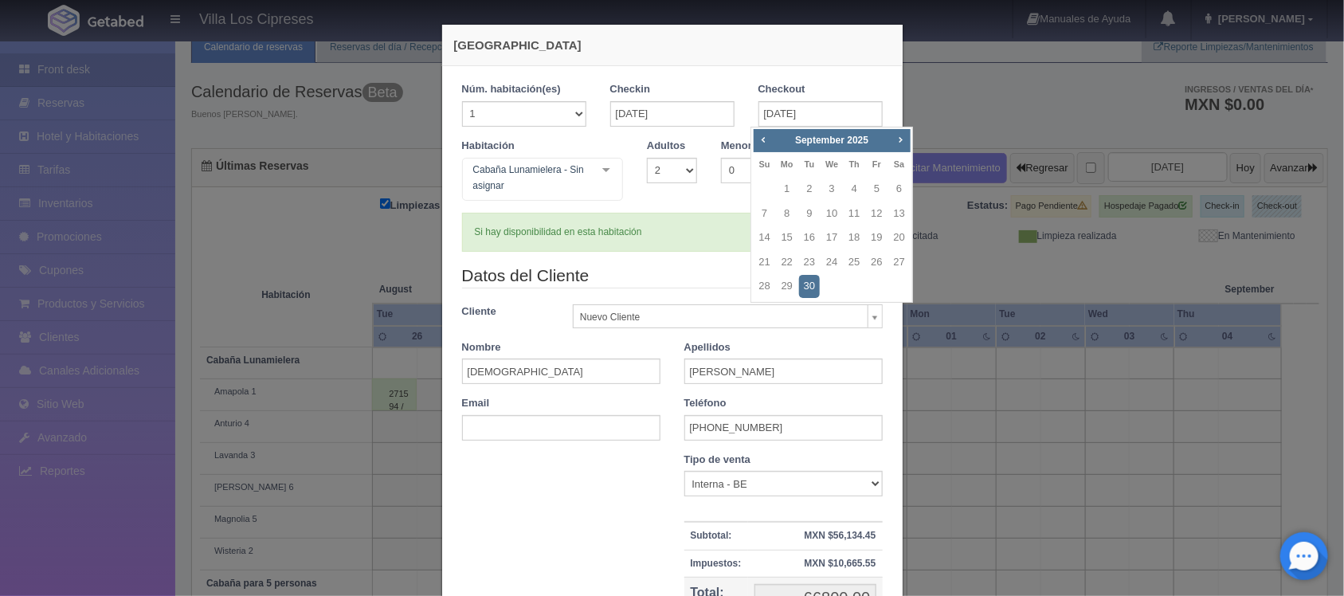
click at [814, 284] on link "30" at bounding box center [809, 286] width 21 height 23
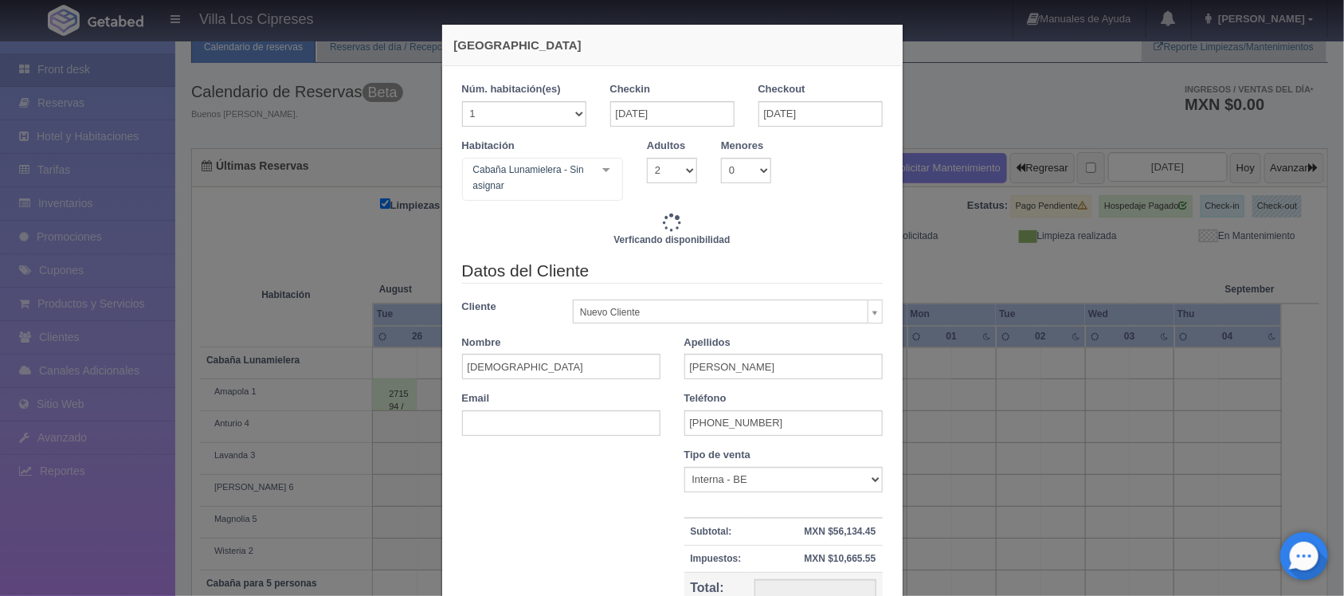
checkbox input "false"
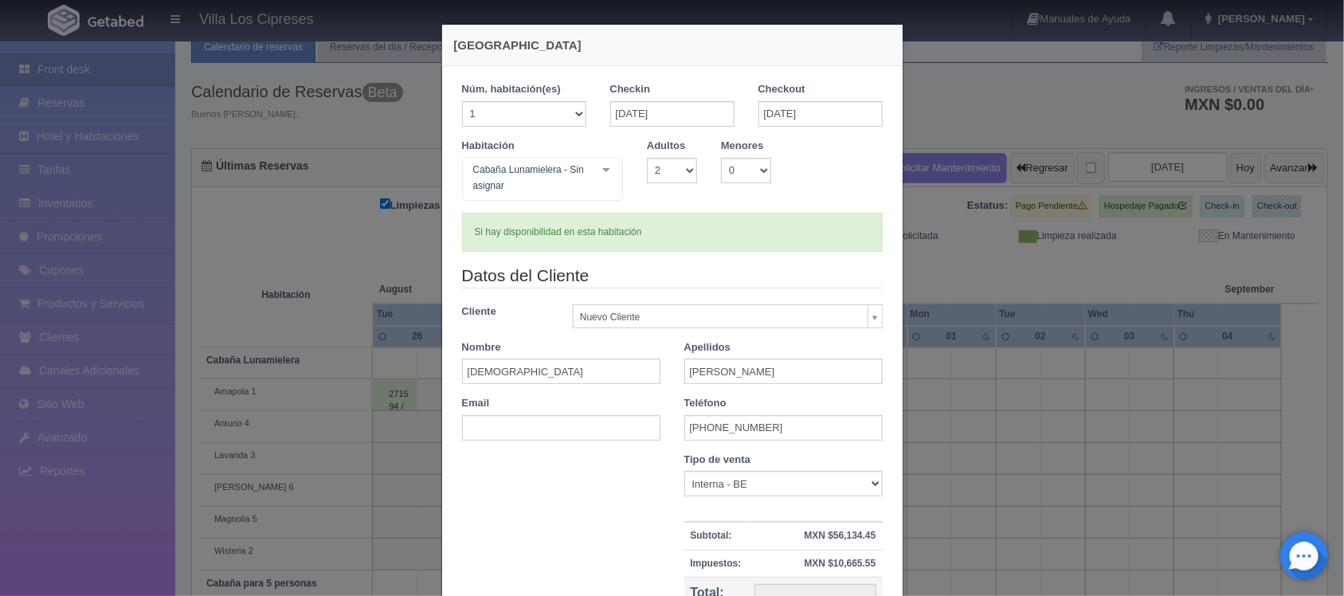
type input "66800.00"
click at [777, 117] on input "30-09-2025" at bounding box center [820, 113] width 124 height 25
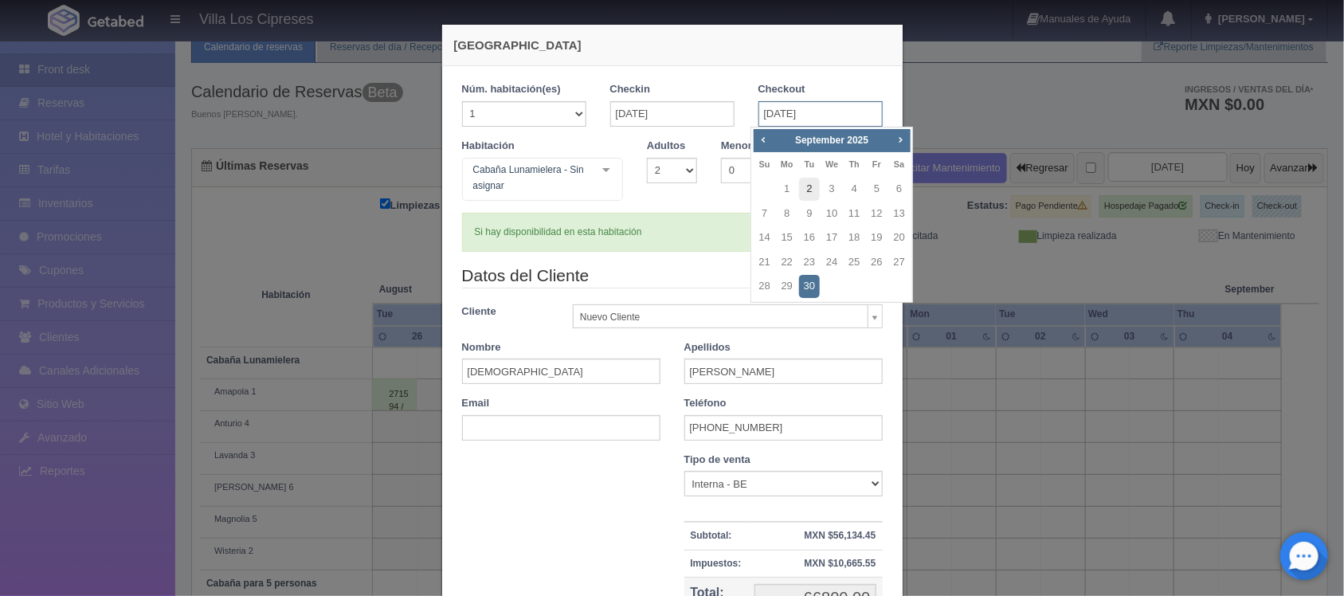
checkbox input "false"
click at [785, 118] on input "30-09-2025" at bounding box center [820, 113] width 124 height 25
click at [783, 115] on input "30-09-2025" at bounding box center [820, 113] width 124 height 25
type input "30-08-2025"
click at [894, 287] on link "30" at bounding box center [899, 286] width 21 height 23
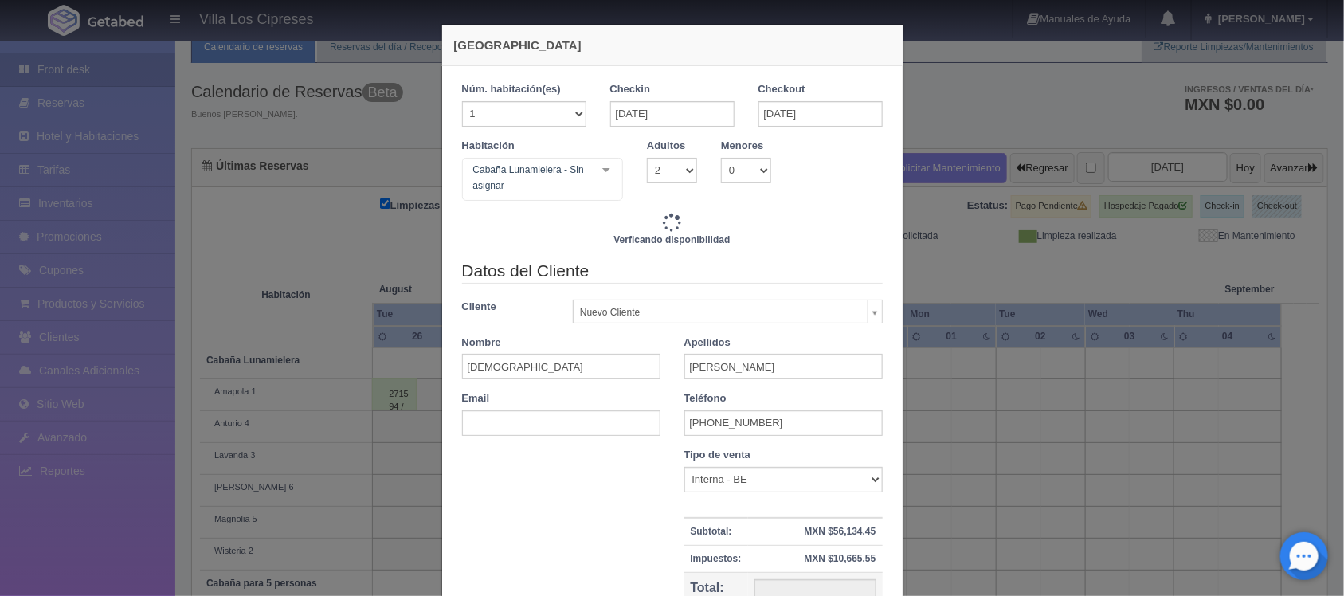
checkbox input "false"
type input "4000.00"
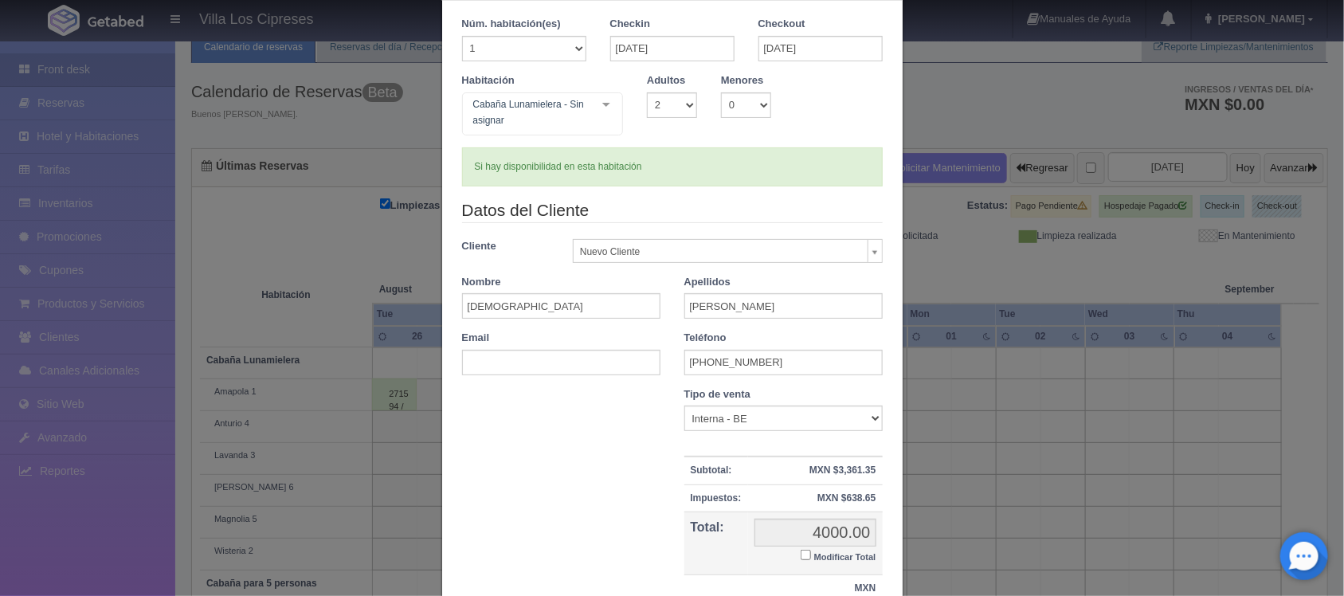
scroll to position [199, 0]
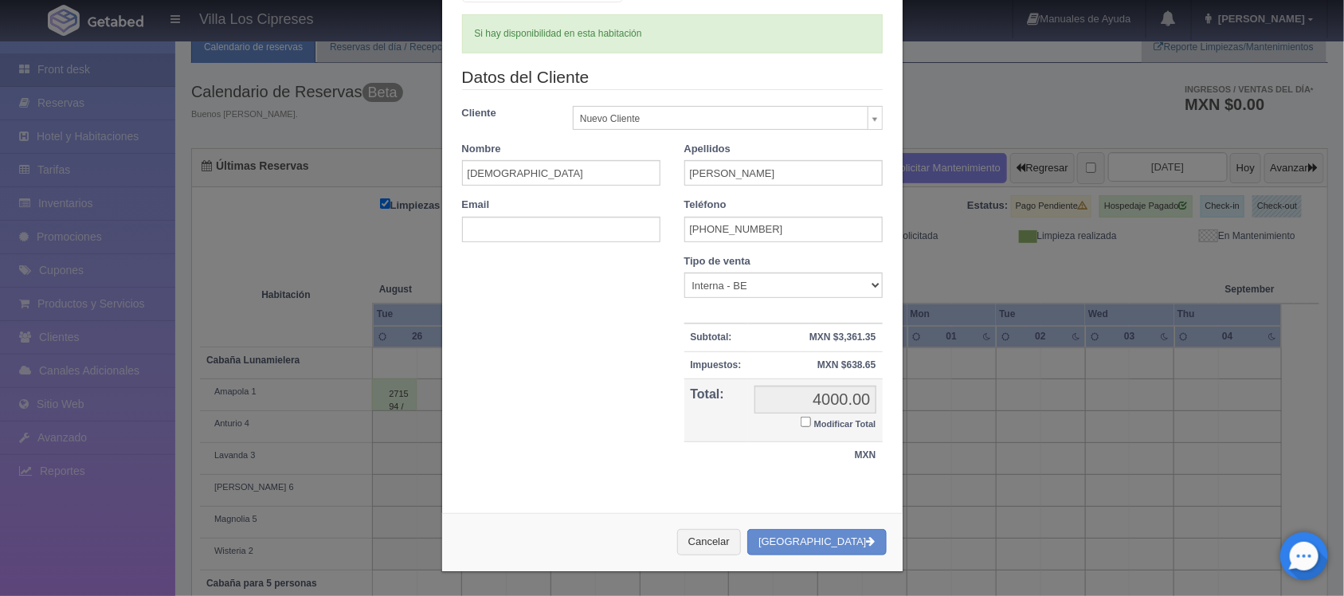
checkbox input "false"
click at [819, 538] on button "[GEOGRAPHIC_DATA]" at bounding box center [816, 542] width 139 height 26
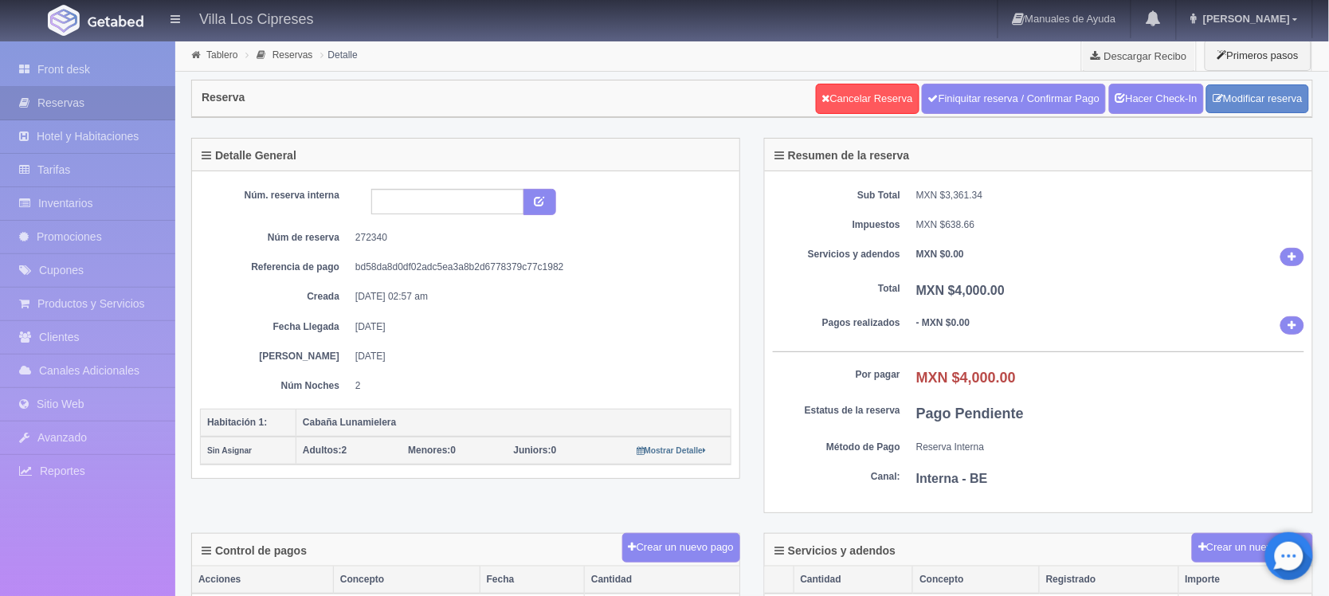
click at [109, 21] on img at bounding box center [116, 21] width 56 height 12
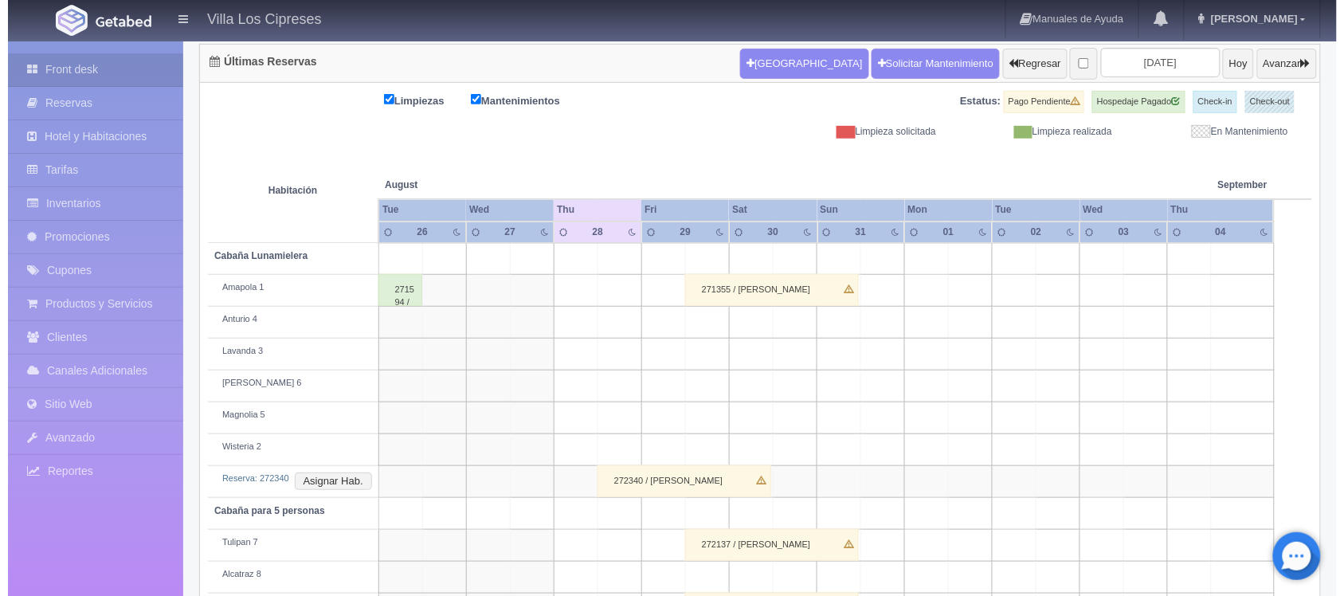
scroll to position [88, 0]
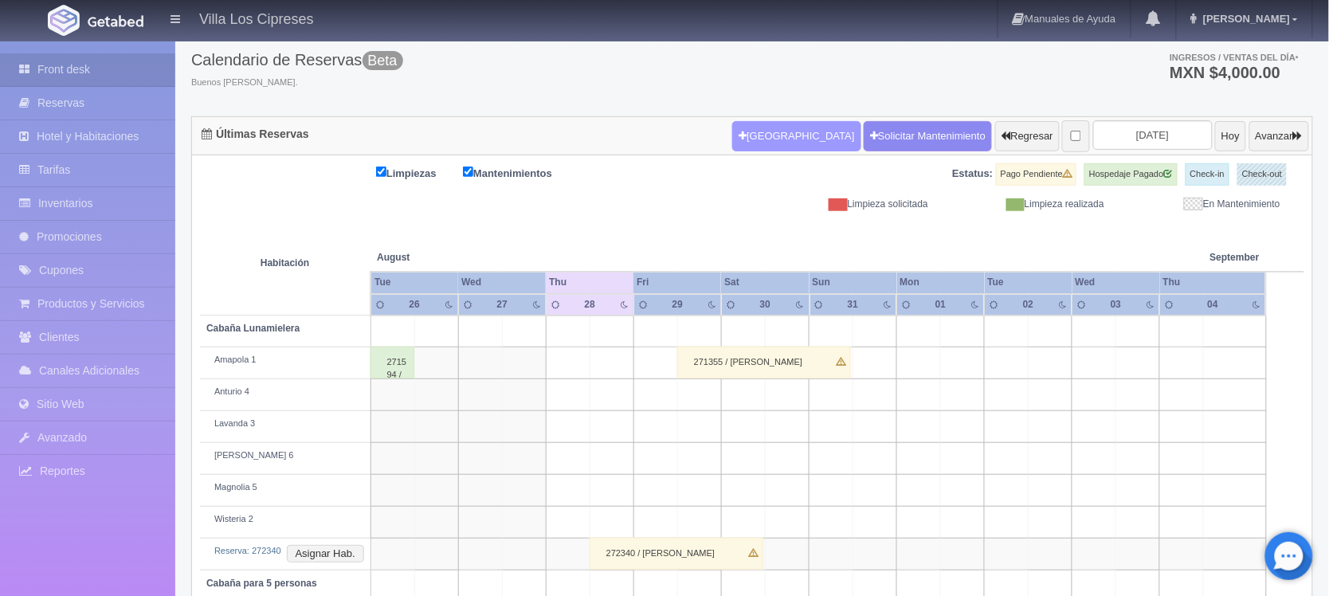
click at [762, 142] on button "[GEOGRAPHIC_DATA]" at bounding box center [796, 136] width 128 height 30
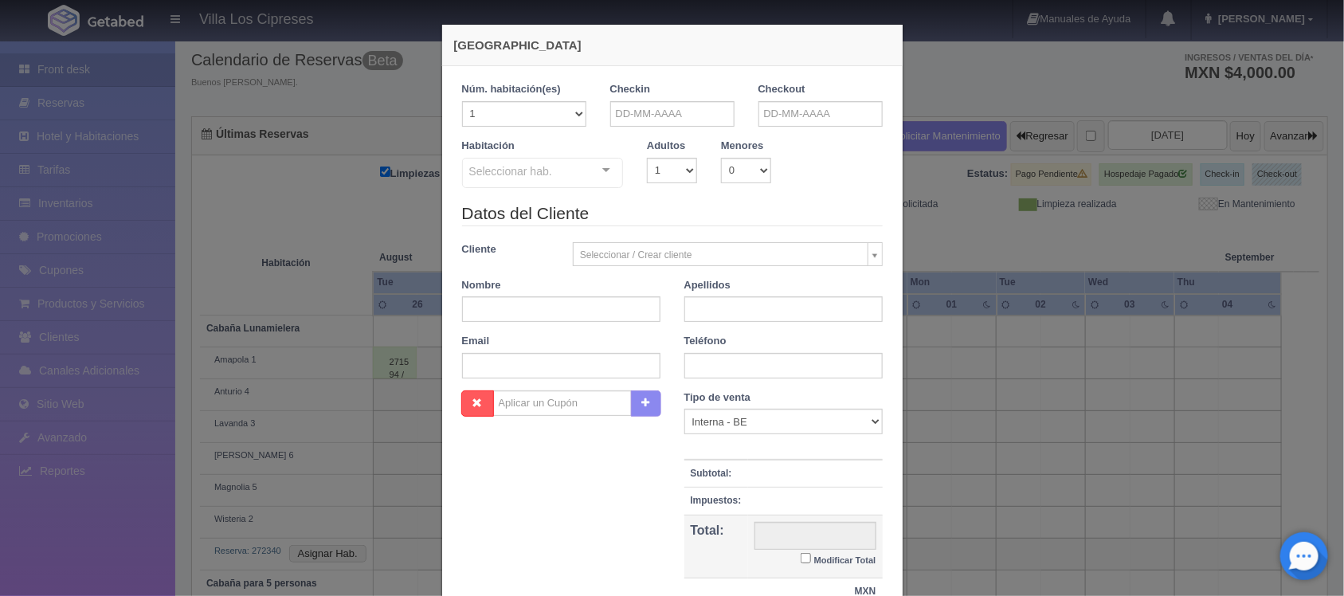
checkbox input "false"
click at [523, 114] on select "1 2 3 4 5 6 7 8 9 10 11 12 13 14 15 16 17 18 19 20" at bounding box center [524, 113] width 124 height 25
select select "5"
click at [462, 101] on select "1 2 3 4 5 6 7 8 9 10 11 12 13 14 15 16 17 18 19 20" at bounding box center [524, 113] width 124 height 25
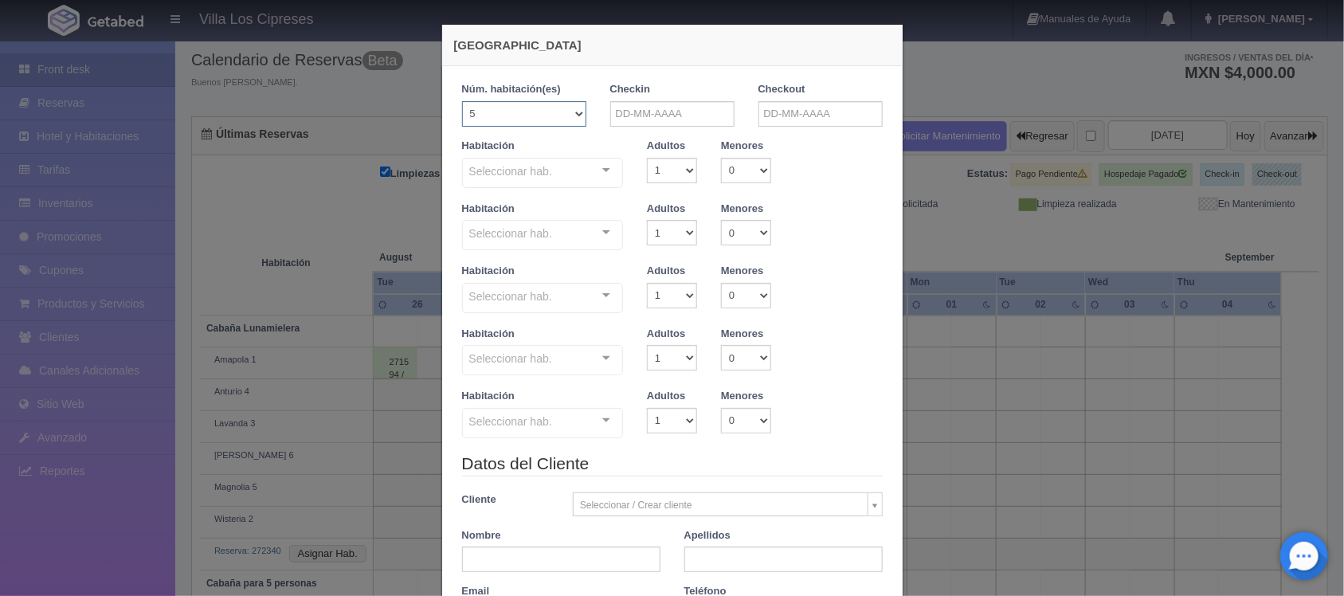
checkbox input "false"
click at [488, 204] on label "Habitación" at bounding box center [488, 209] width 53 height 15
click at [487, 207] on label "Habitación" at bounding box center [488, 209] width 53 height 15
click at [663, 165] on select "1 2 3 4 5 6 7 8 9 10" at bounding box center [672, 170] width 50 height 25
select select "5"
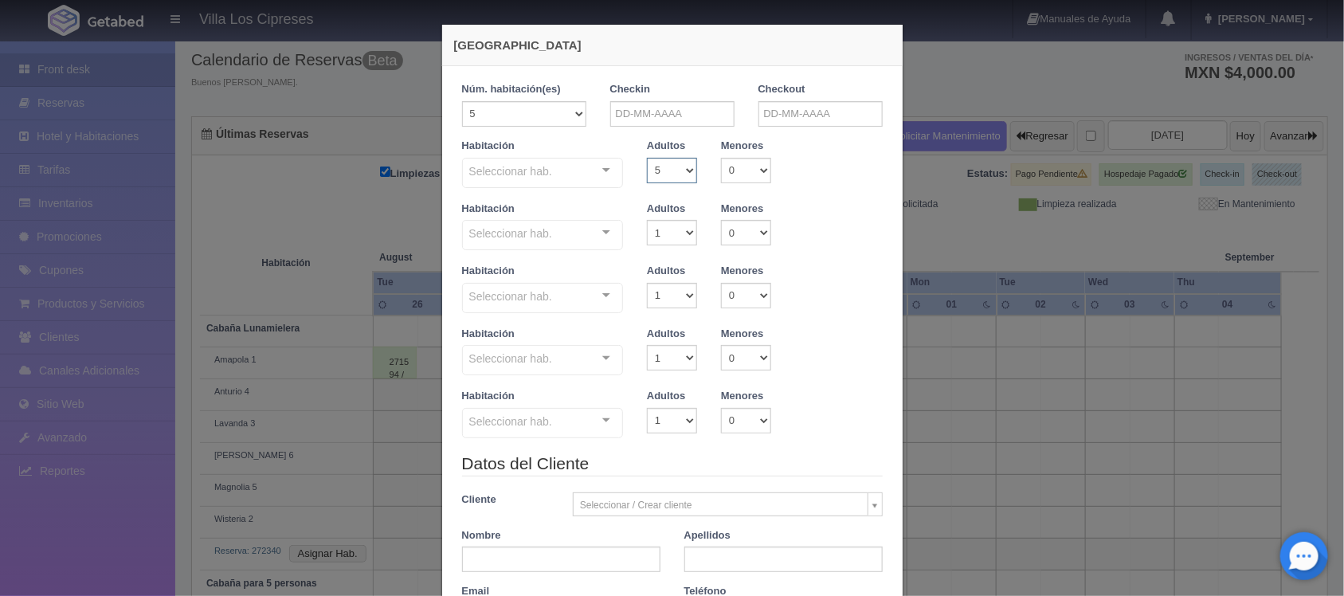
click at [647, 158] on select "1 2 3 4 5 6 7 8 9 10" at bounding box center [672, 170] width 50 height 25
checkbox input "false"
click at [539, 468] on legend "Datos del Cliente" at bounding box center [672, 464] width 421 height 25
click at [464, 468] on legend "Datos del Cliente" at bounding box center [672, 464] width 421 height 25
click at [478, 392] on label "Habitación" at bounding box center [488, 396] width 53 height 15
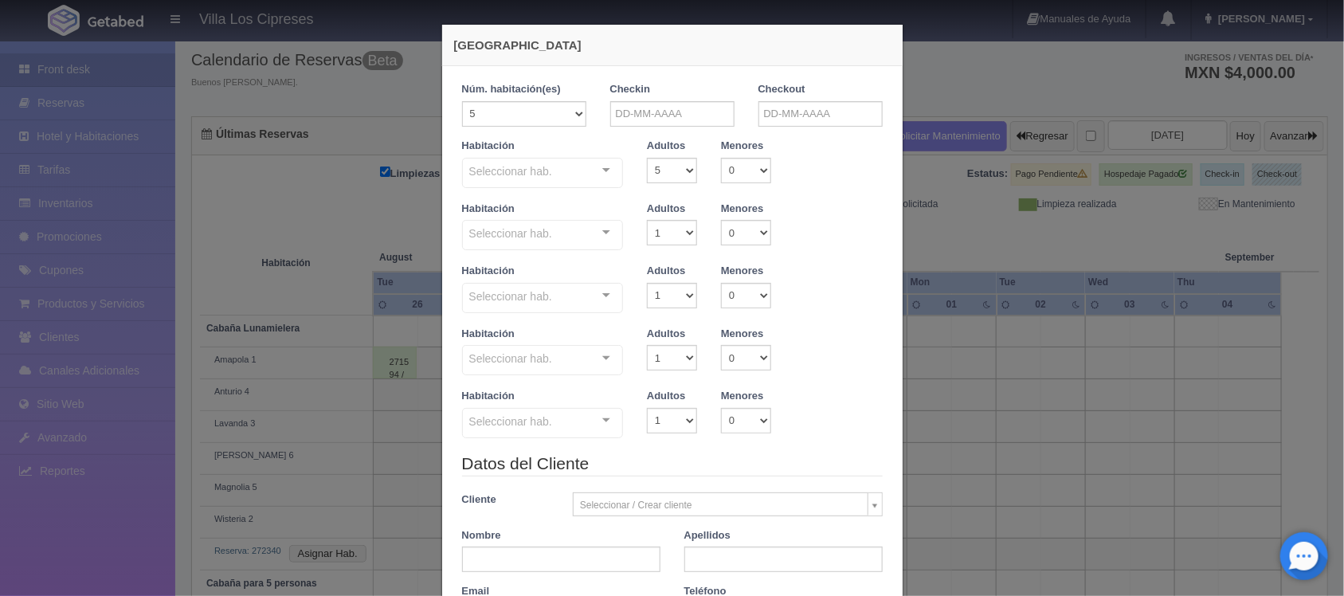
click at [478, 392] on label "Habitación" at bounding box center [488, 396] width 53 height 15
click at [478, 393] on label "Habitación" at bounding box center [488, 396] width 53 height 15
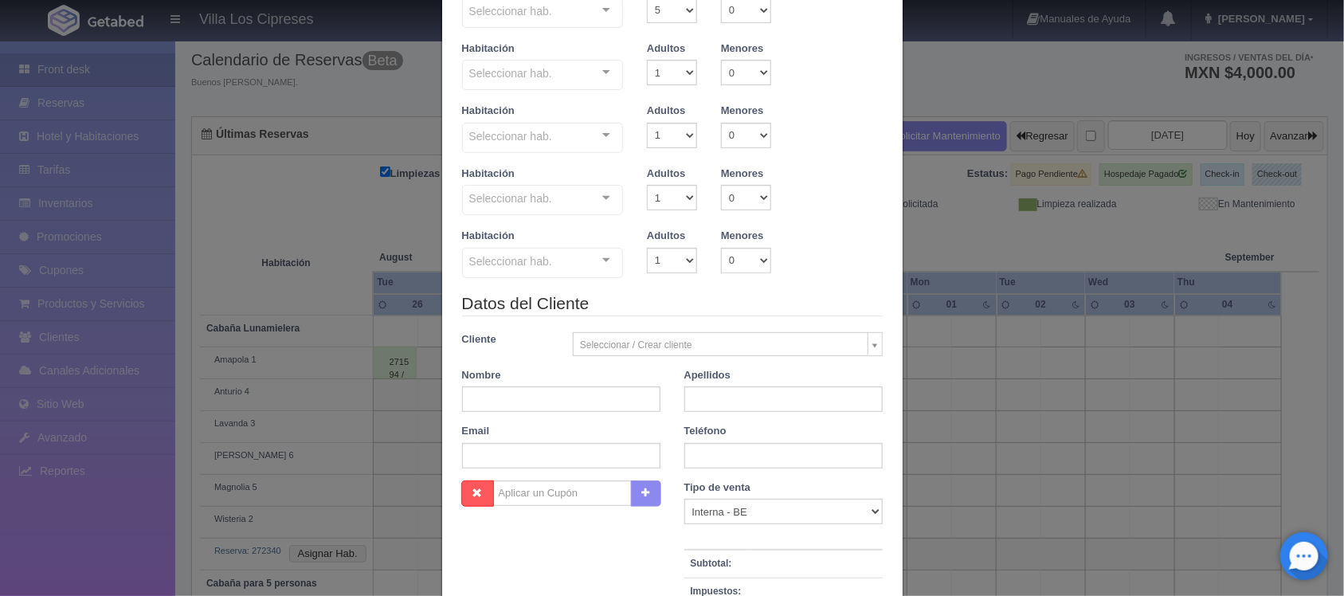
scroll to position [199, 0]
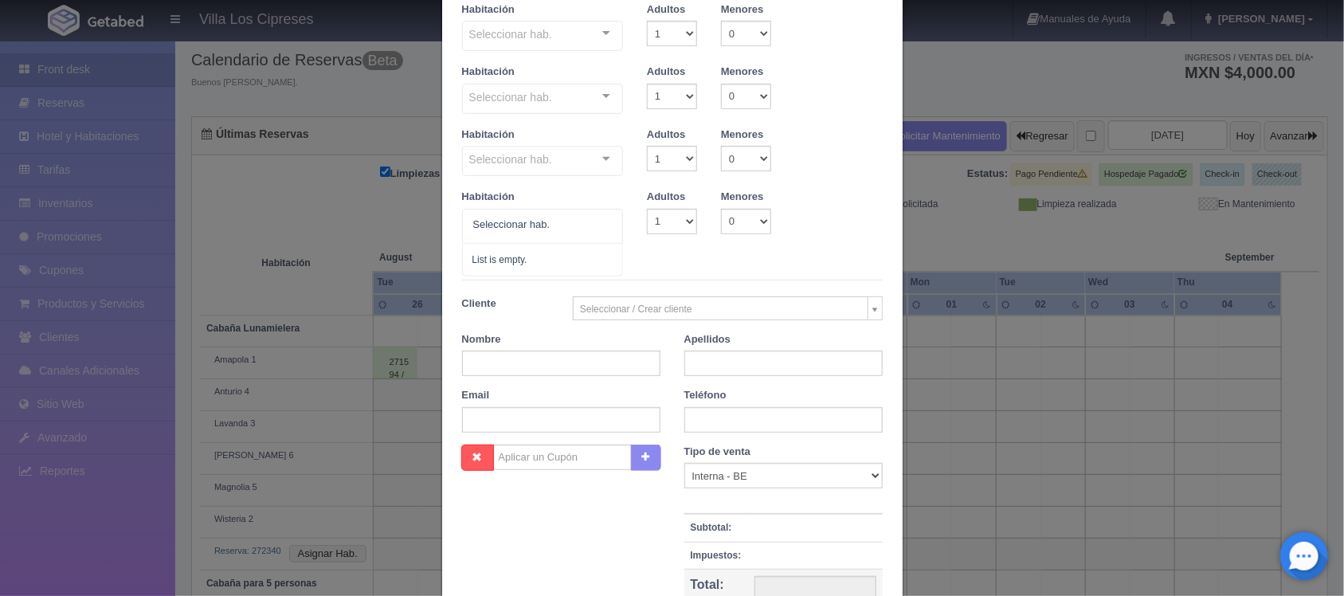
click at [602, 223] on div at bounding box center [606, 221] width 32 height 24
click at [476, 363] on input "text" at bounding box center [561, 359] width 198 height 25
type input "[PERSON_NAME]"
